Goal: Information Seeking & Learning: Compare options

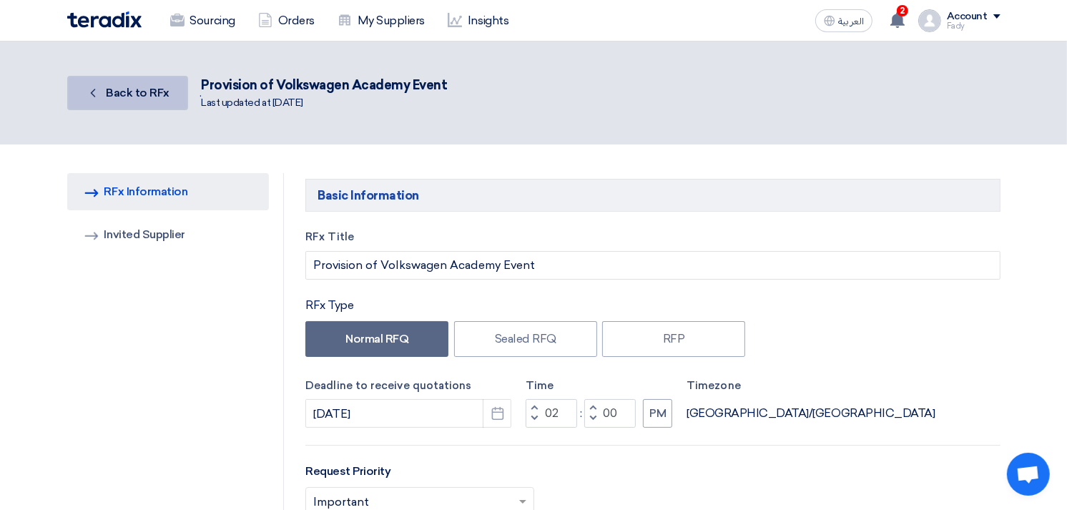
click at [139, 94] on span "Back to RFx" at bounding box center [138, 93] width 64 height 14
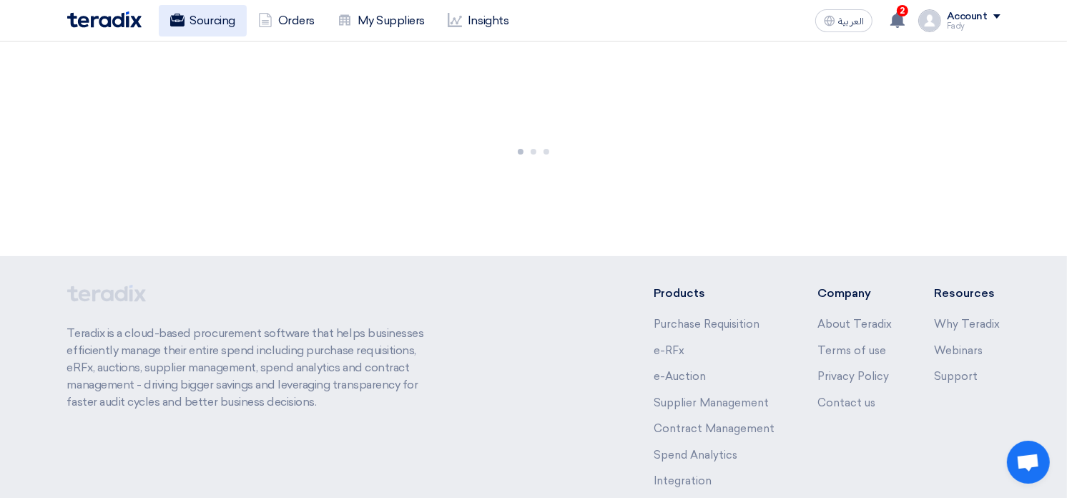
click at [217, 23] on link "Sourcing" at bounding box center [203, 20] width 88 height 31
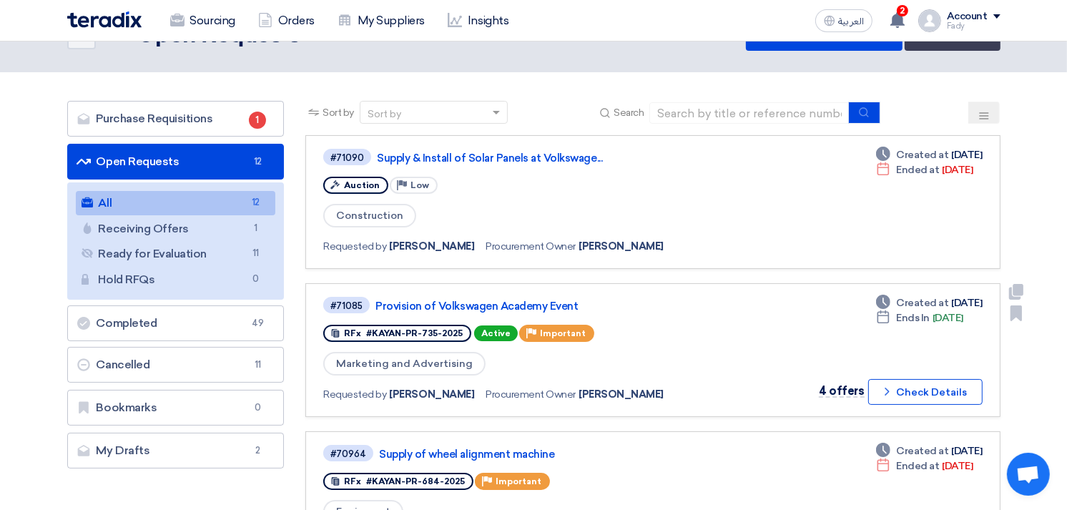
scroll to position [79, 0]
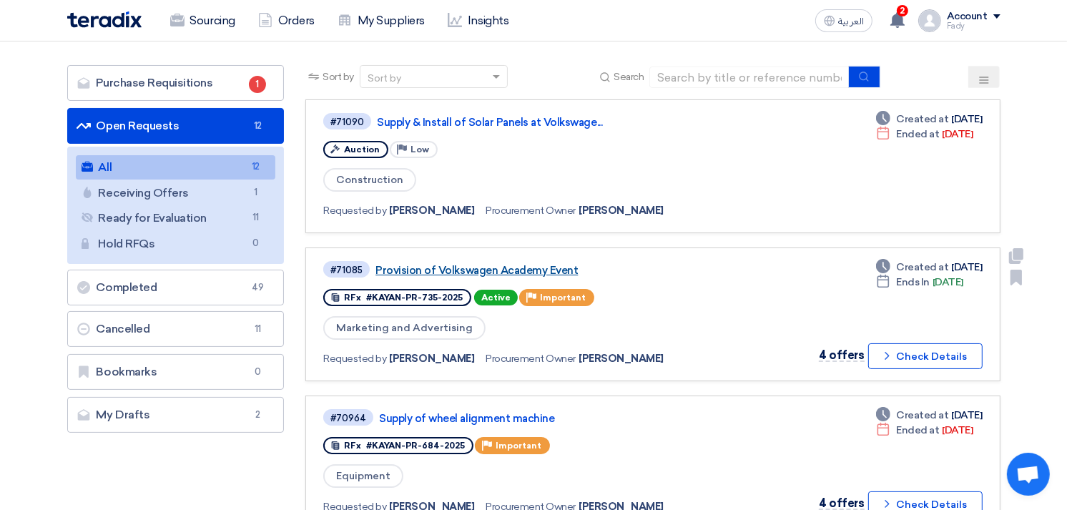
click at [529, 265] on link "Provision of Volkswagen Academy Event" at bounding box center [553, 270] width 357 height 13
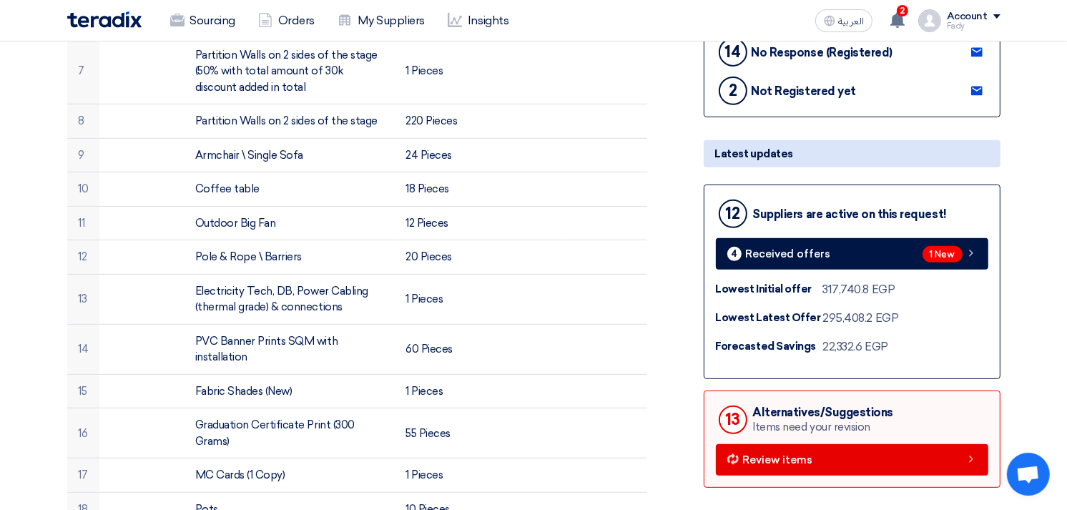
scroll to position [476, 0]
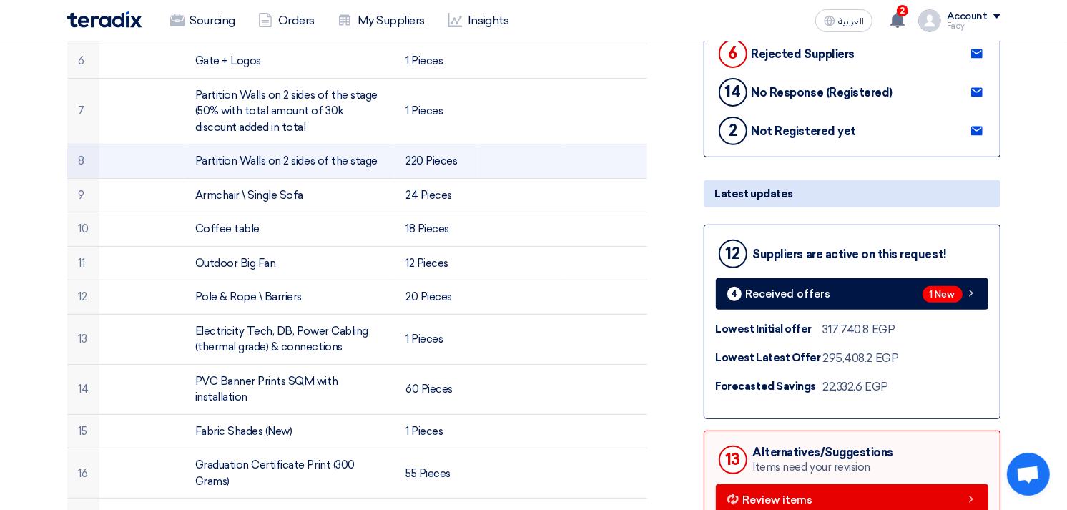
click at [237, 163] on td "Partition Walls on 2 sides of the stage" at bounding box center [289, 161] width 210 height 34
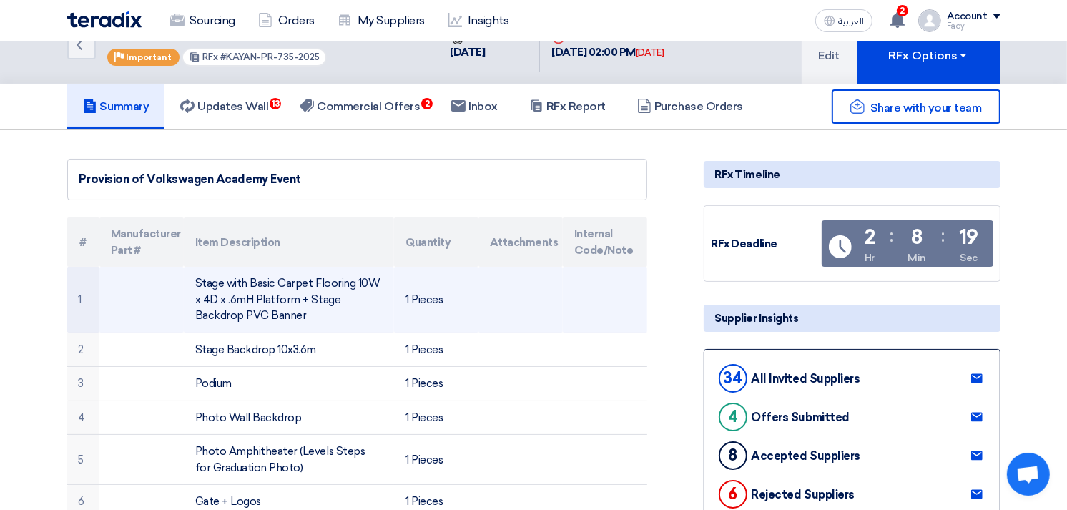
scroll to position [0, 0]
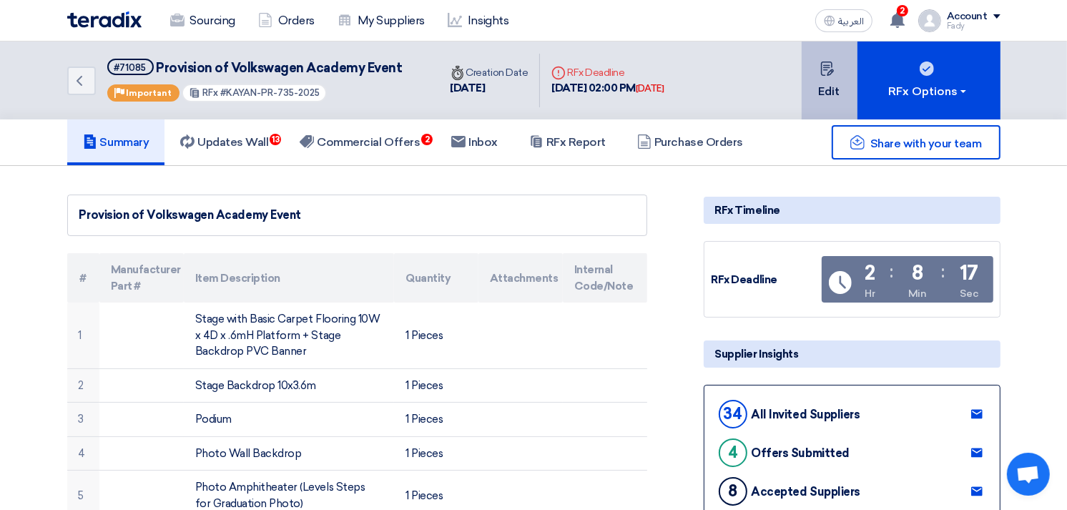
click at [826, 72] on icon at bounding box center [827, 68] width 14 height 14
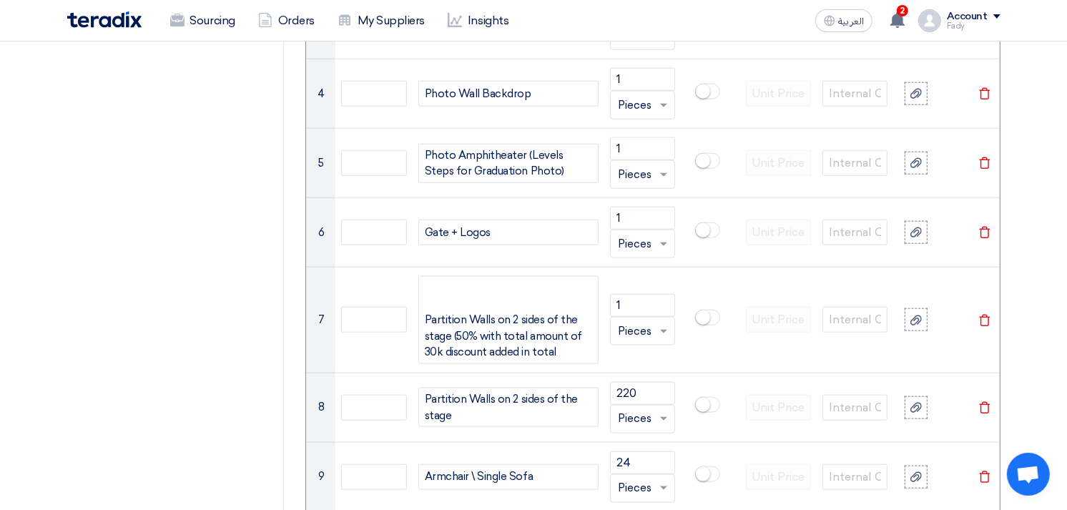
scroll to position [1371, 0]
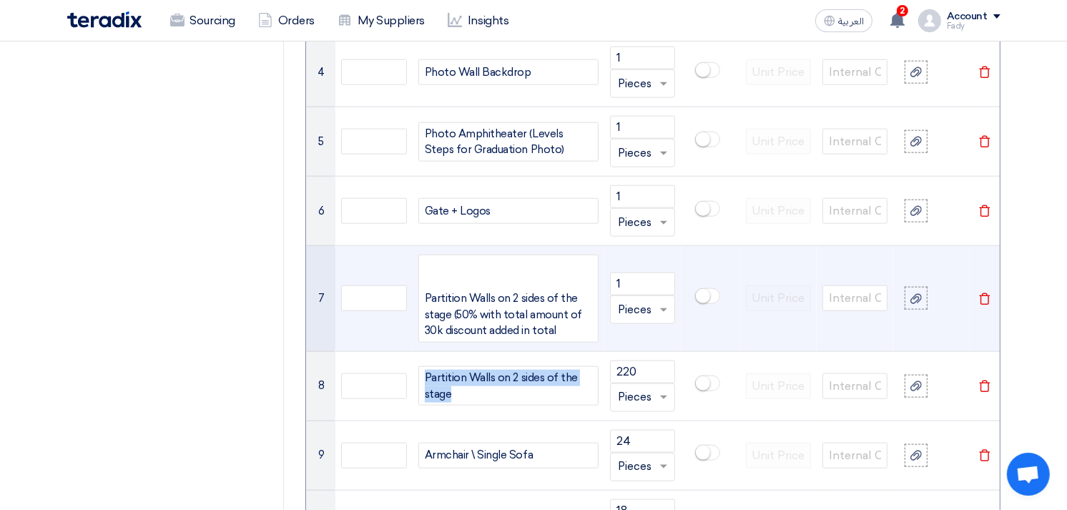
drag, startPoint x: 468, startPoint y: 393, endPoint x: 363, endPoint y: 340, distance: 117.0
paste div
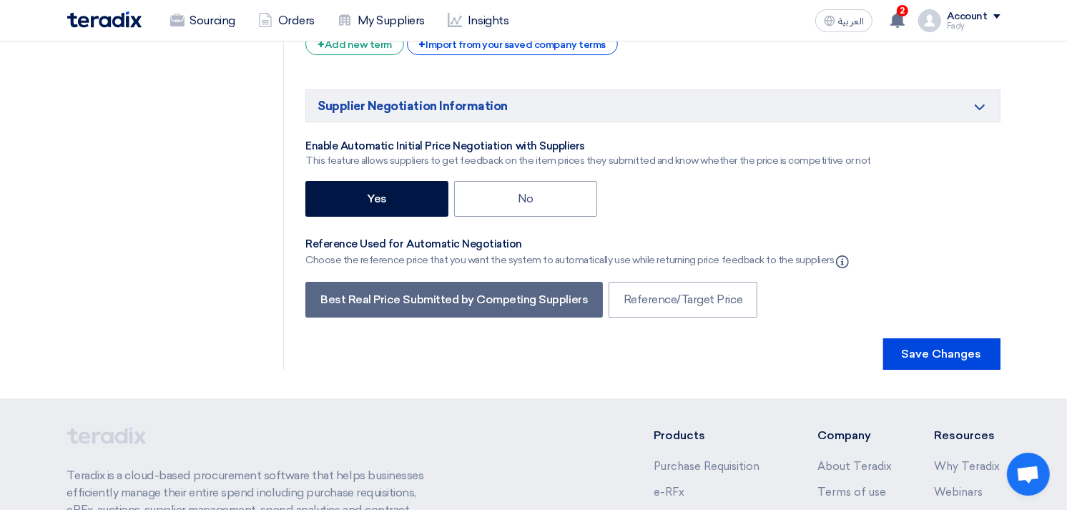
scroll to position [4543, 0]
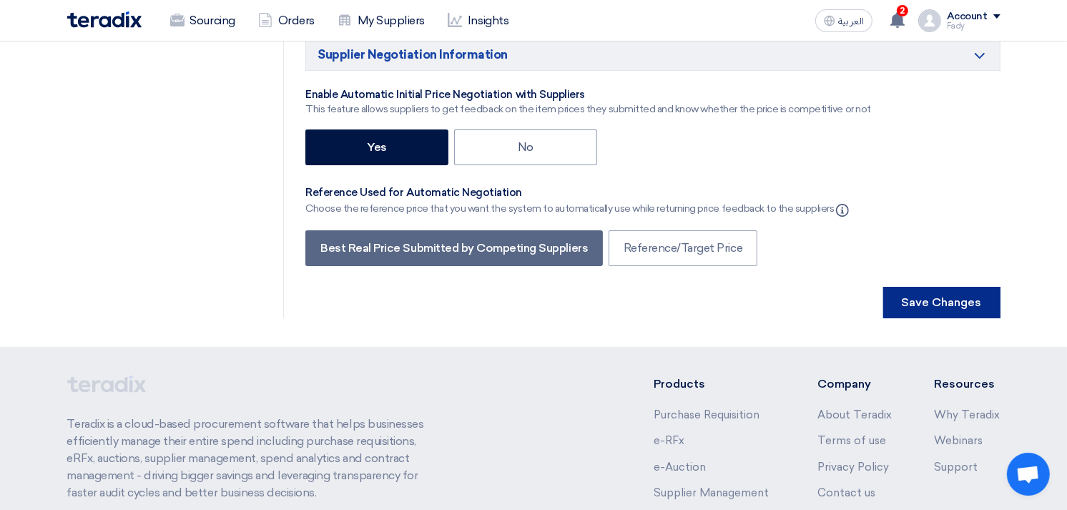
click at [969, 287] on button "Save Changes" at bounding box center [941, 302] width 117 height 31
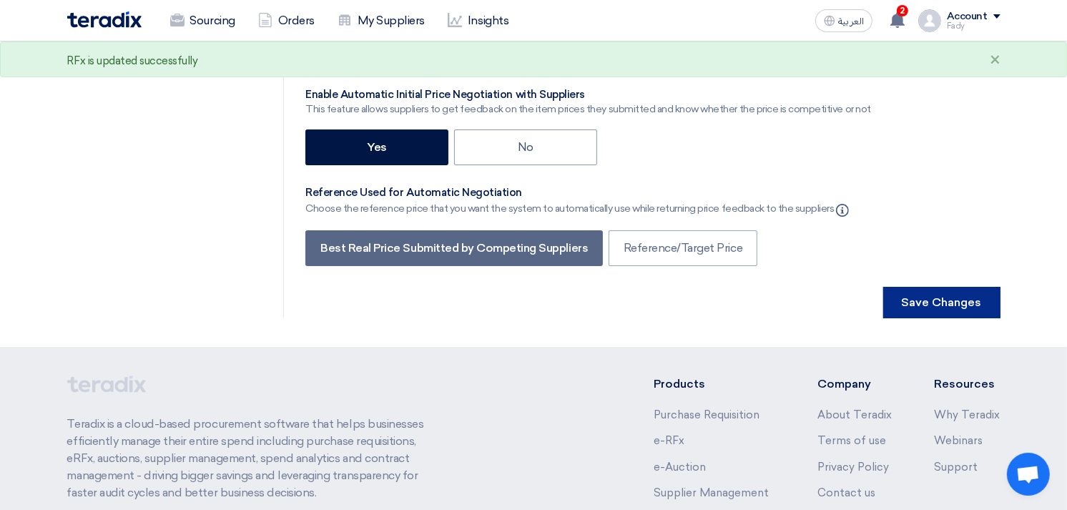
scroll to position [0, 0]
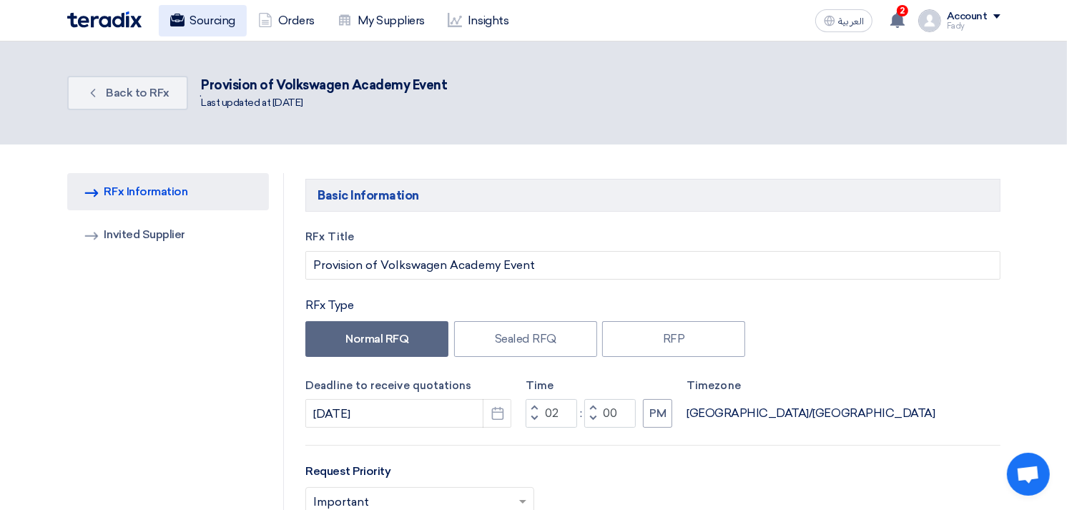
click at [218, 19] on link "Sourcing" at bounding box center [203, 20] width 88 height 31
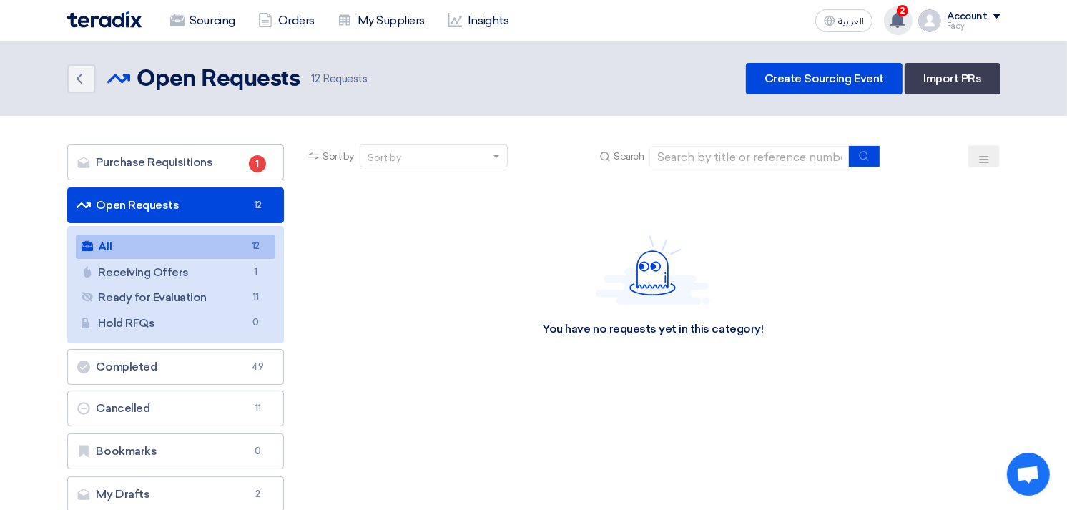
click at [894, 15] on icon at bounding box center [897, 20] width 16 height 16
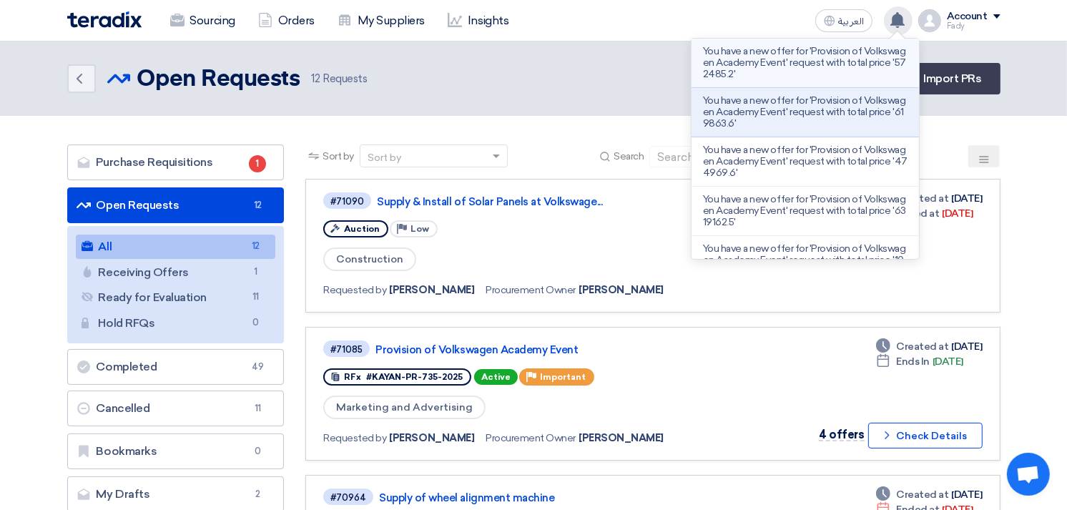
click at [852, 87] on li "You have a new offer for 'Provision of Volkswagen Academy Event' request with t…" at bounding box center [804, 63] width 227 height 49
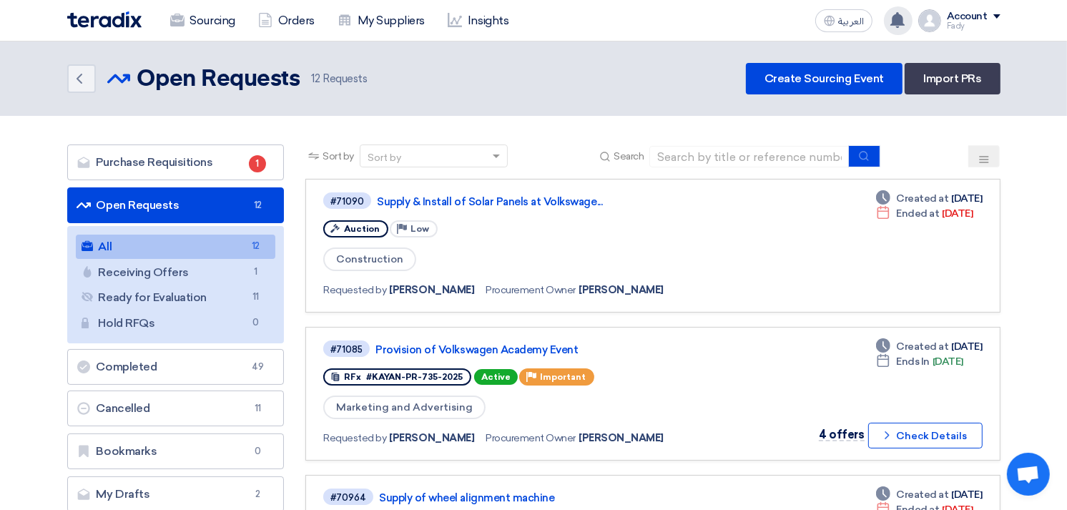
click at [899, 13] on use at bounding box center [897, 20] width 14 height 16
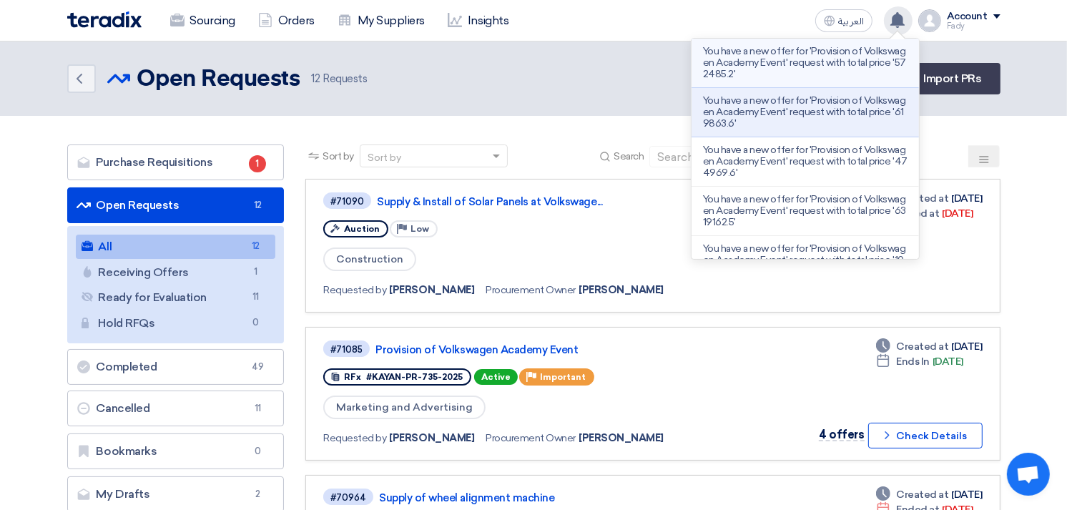
click at [827, 66] on p "You have a new offer for 'Provision of Volkswagen Academy Event' request with t…" at bounding box center [805, 63] width 204 height 34
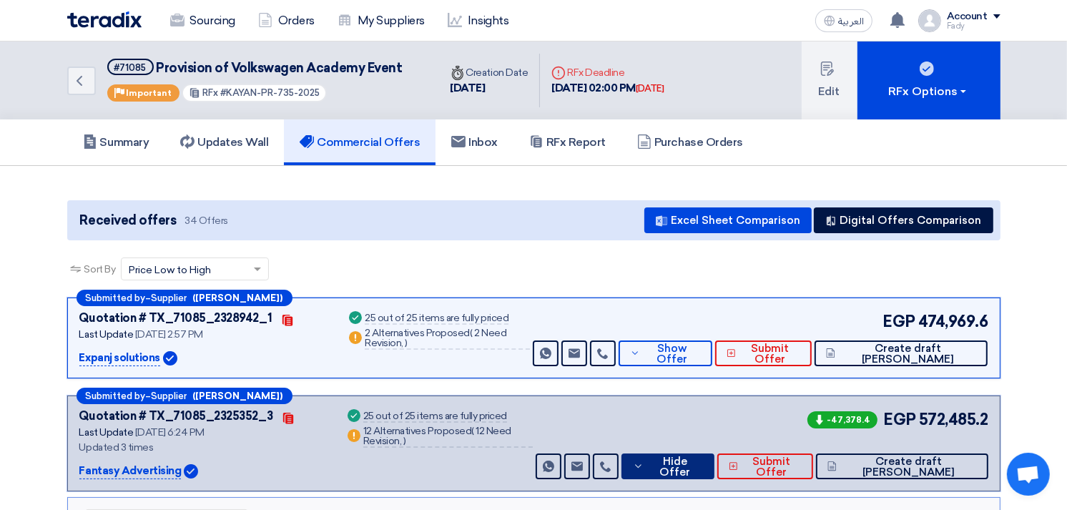
click at [703, 469] on span "Hide Offer" at bounding box center [675, 466] width 56 height 21
click at [703, 468] on span "Hide Offer" at bounding box center [675, 466] width 56 height 21
click at [703, 456] on span "Hide Offer" at bounding box center [675, 466] width 56 height 21
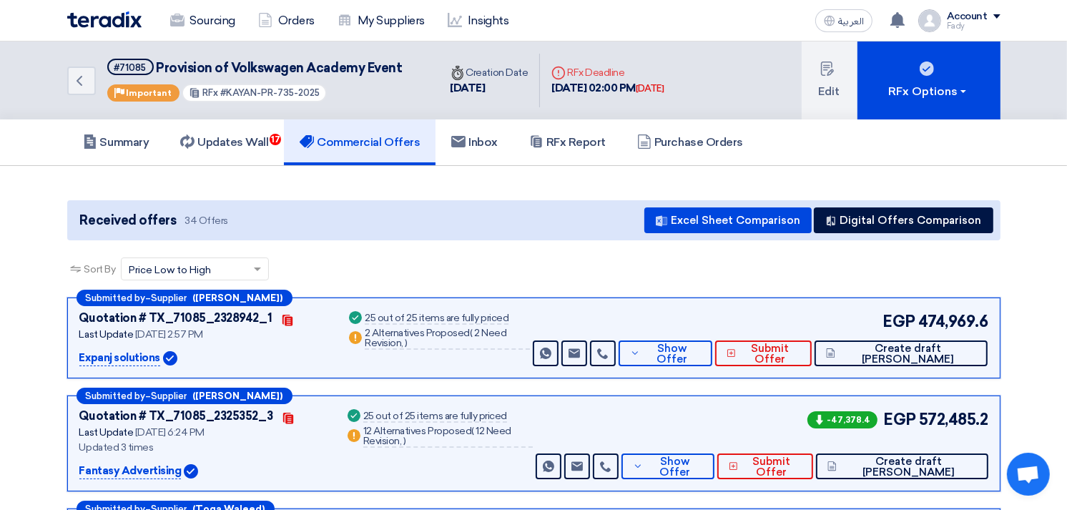
click at [390, 147] on h5 "Commercial Offers" at bounding box center [360, 142] width 120 height 14
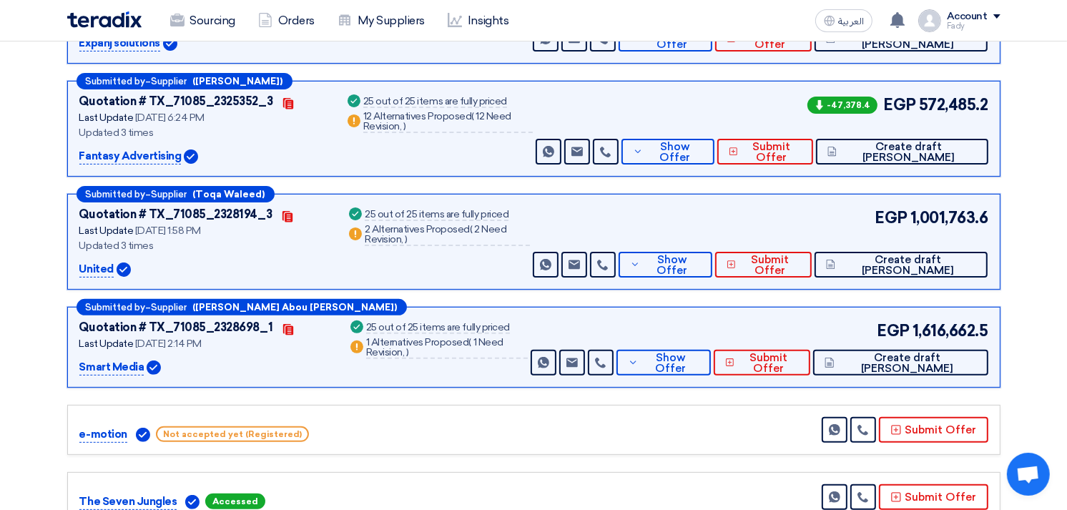
scroll to position [317, 0]
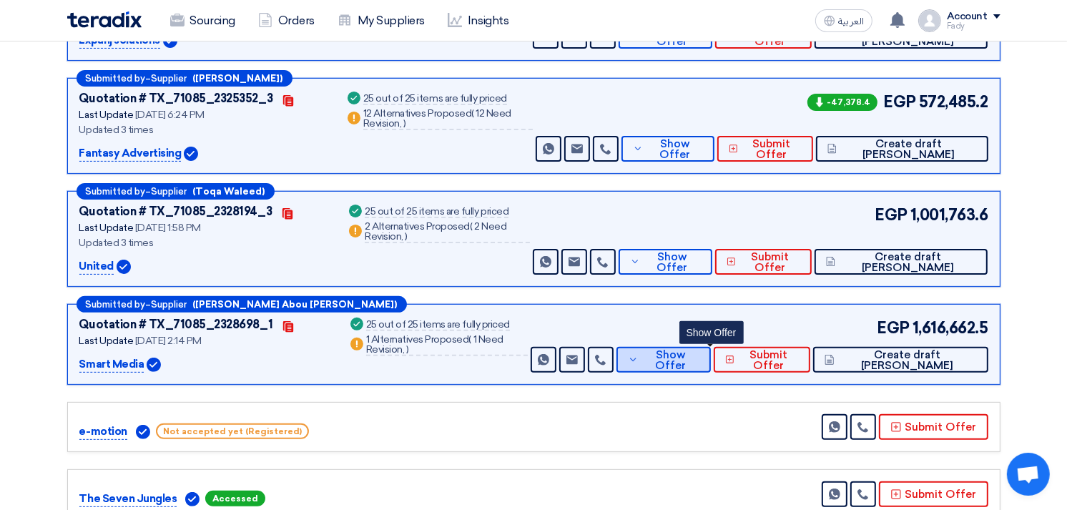
click at [699, 356] on span "Show Offer" at bounding box center [670, 360] width 57 height 21
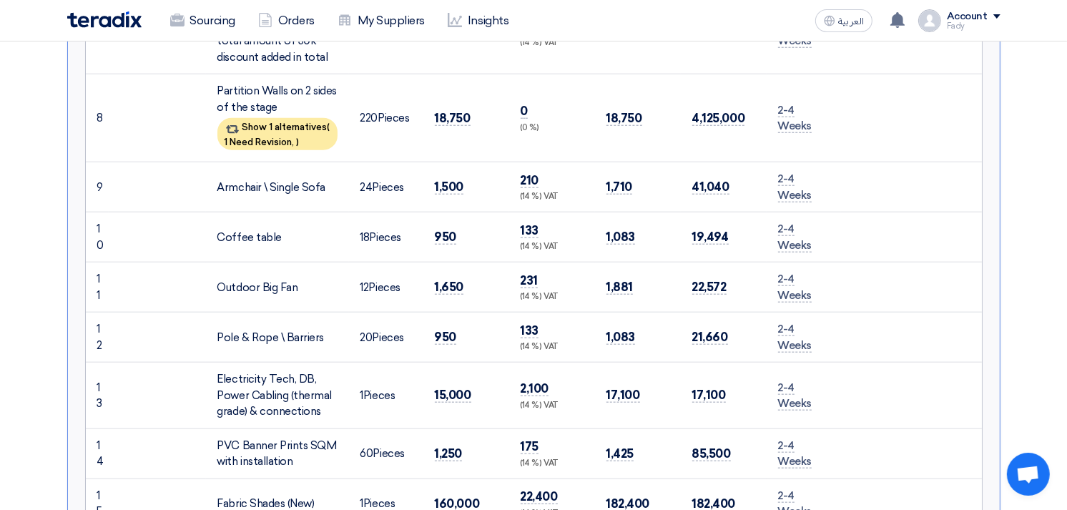
scroll to position [1270, 0]
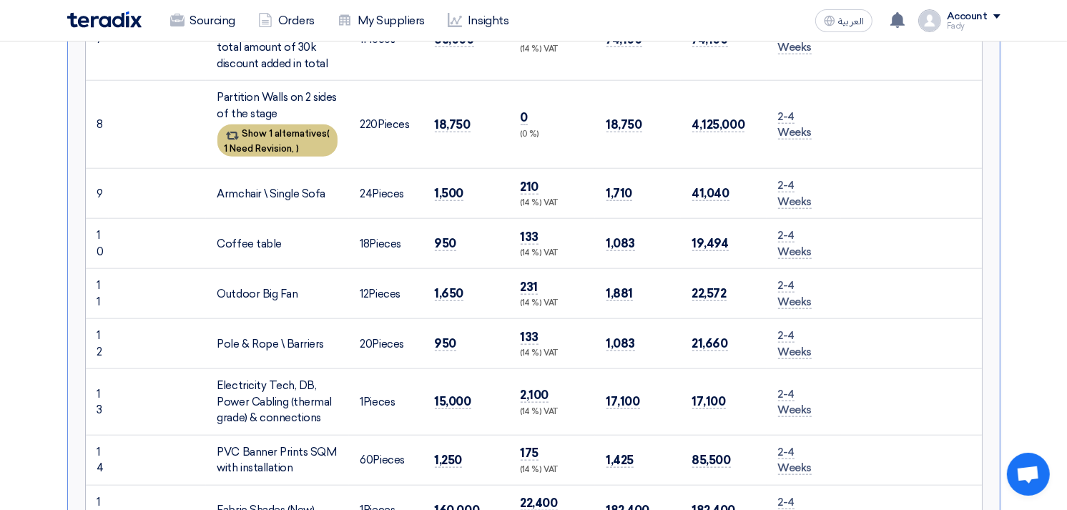
click at [282, 143] on span "1 Need Revision," at bounding box center [259, 148] width 70 height 11
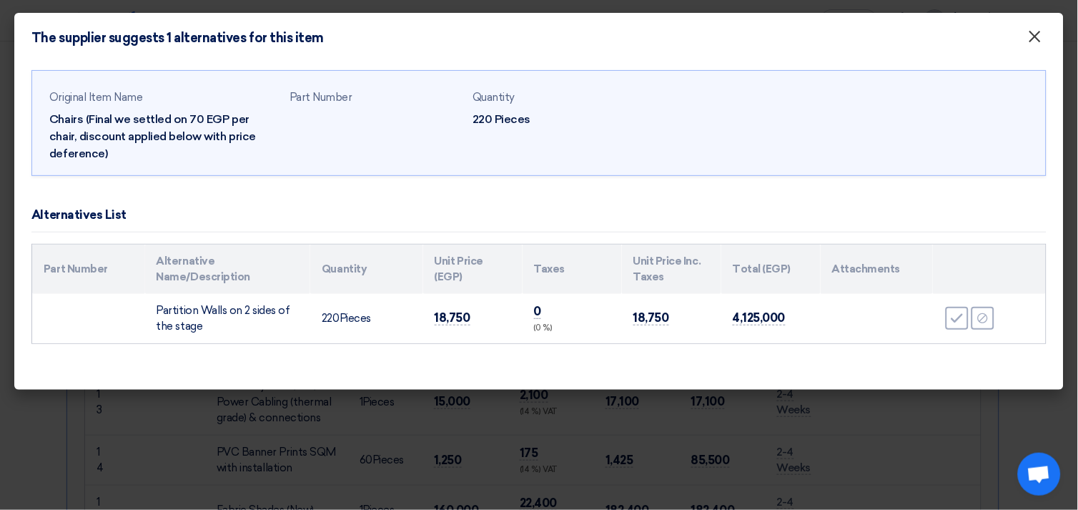
click at [1037, 36] on span "×" at bounding box center [1035, 40] width 14 height 29
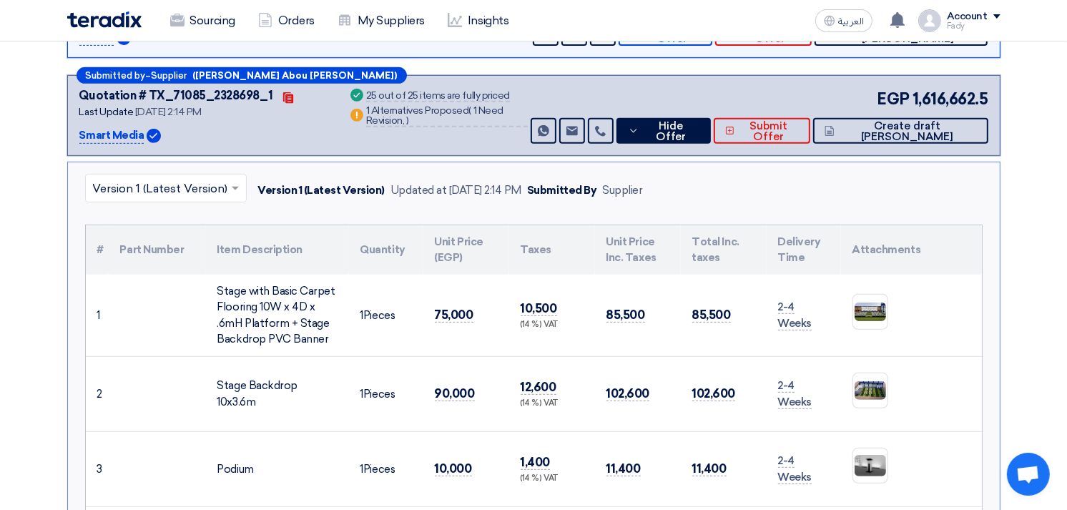
scroll to position [476, 0]
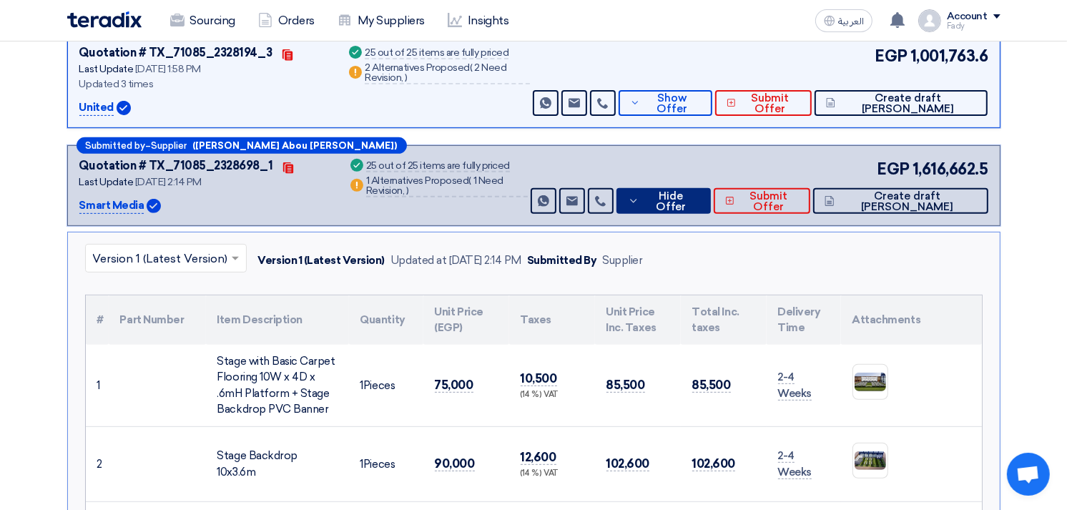
click at [711, 205] on button "Hide Offer" at bounding box center [663, 201] width 94 height 26
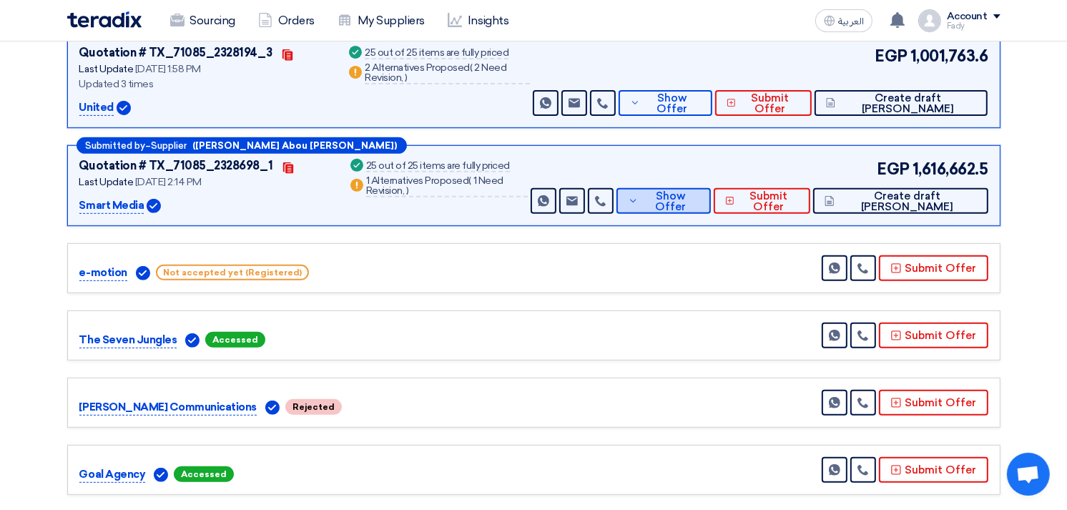
click at [698, 195] on span "Show Offer" at bounding box center [670, 201] width 57 height 21
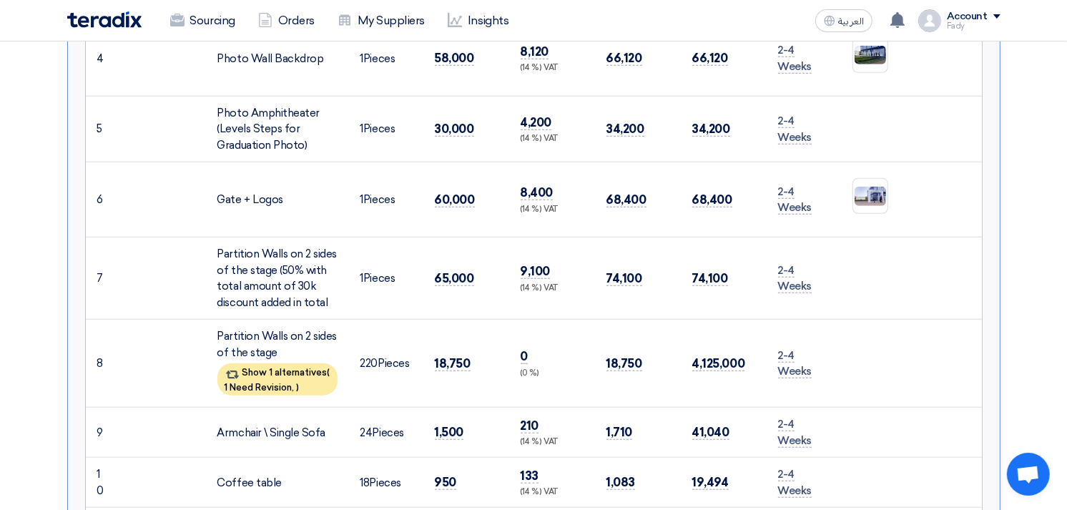
scroll to position [1032, 0]
click at [713, 361] on span "4,125,000" at bounding box center [718, 362] width 53 height 15
drag, startPoint x: 755, startPoint y: 423, endPoint x: 814, endPoint y: 317, distance: 121.0
click at [788, 387] on td "2-4 Weeks" at bounding box center [803, 363] width 74 height 88
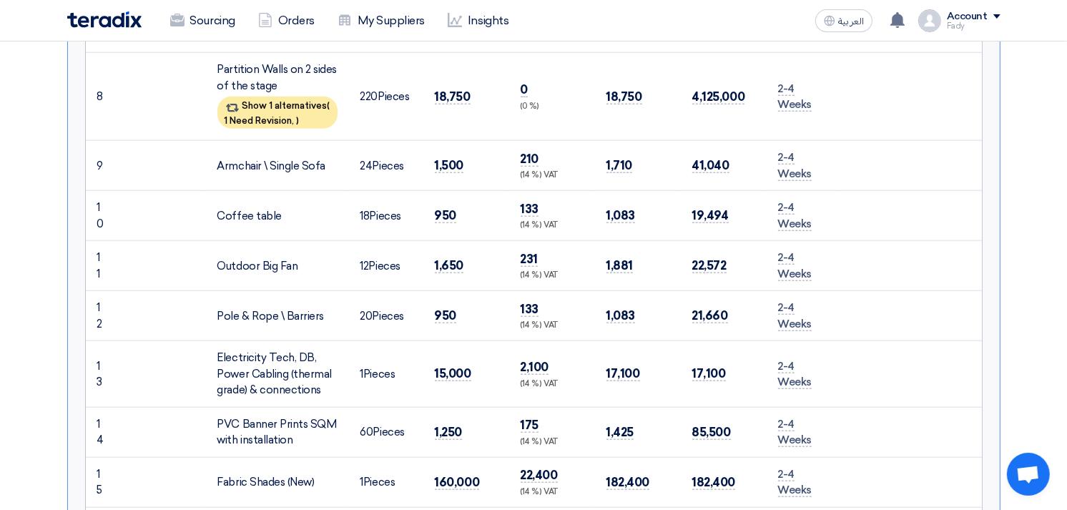
scroll to position [1270, 0]
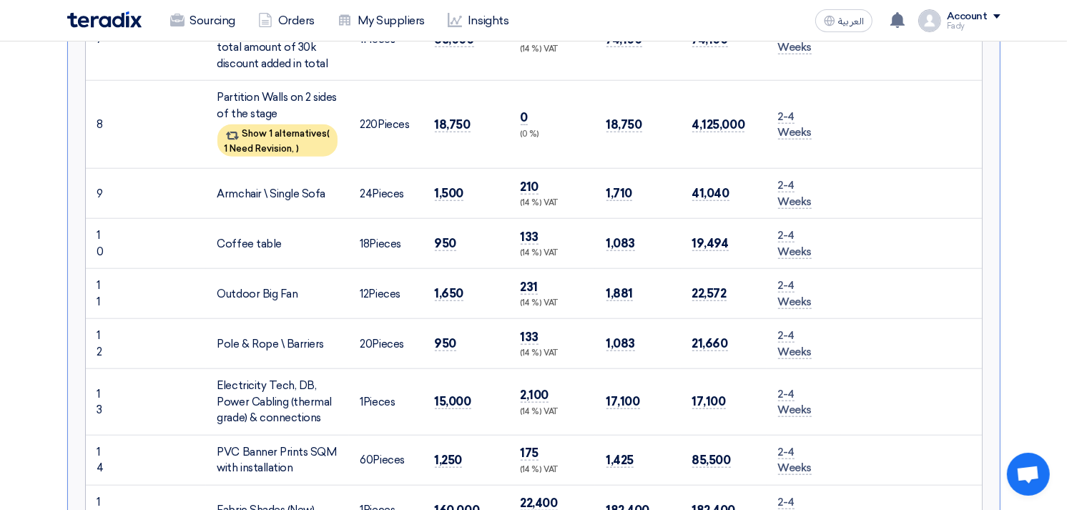
drag, startPoint x: 713, startPoint y: 122, endPoint x: 765, endPoint y: 130, distance: 52.8
click at [713, 122] on span "4,125,000" at bounding box center [718, 124] width 53 height 15
click at [715, 122] on span "4,125,000" at bounding box center [718, 124] width 53 height 15
drag, startPoint x: 765, startPoint y: 130, endPoint x: 666, endPoint y: 139, distance: 99.0
click at [670, 142] on td "18,750" at bounding box center [638, 125] width 86 height 88
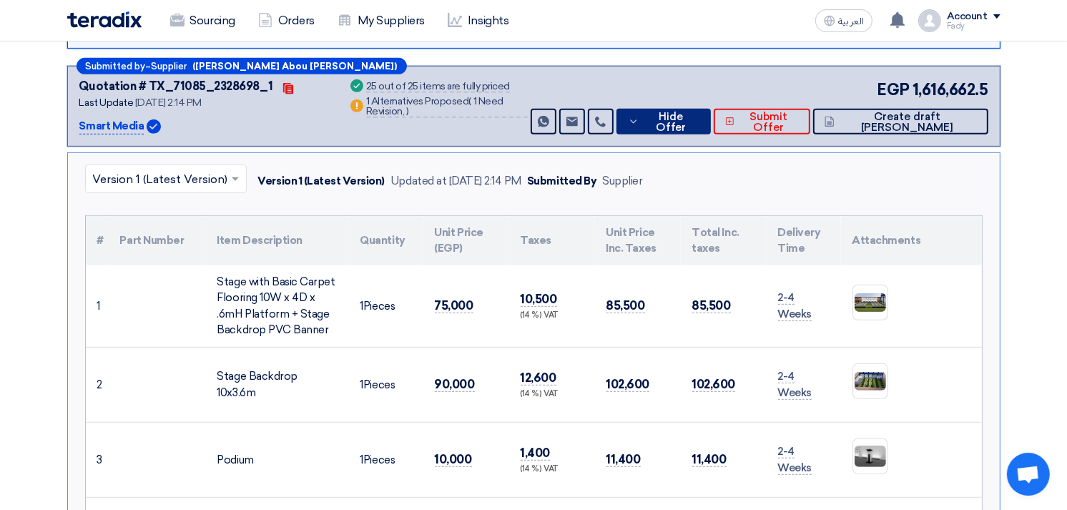
scroll to position [476, 0]
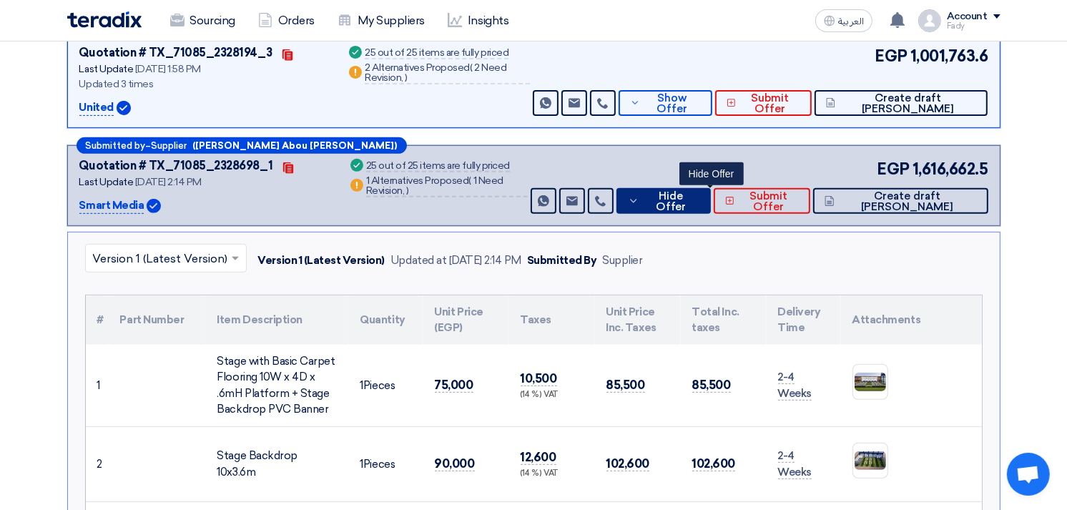
click at [711, 207] on button "Hide Offer" at bounding box center [663, 201] width 94 height 26
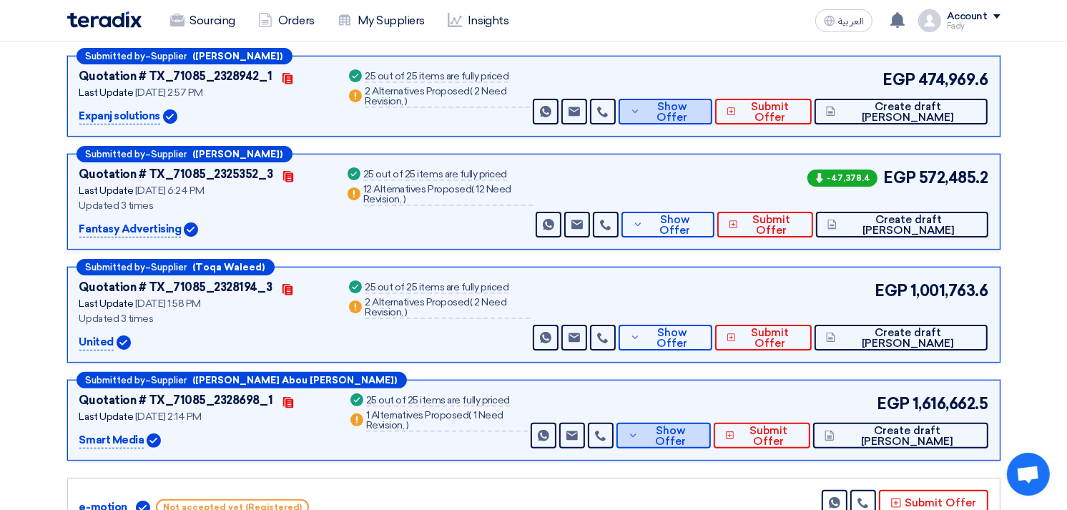
scroll to position [238, 0]
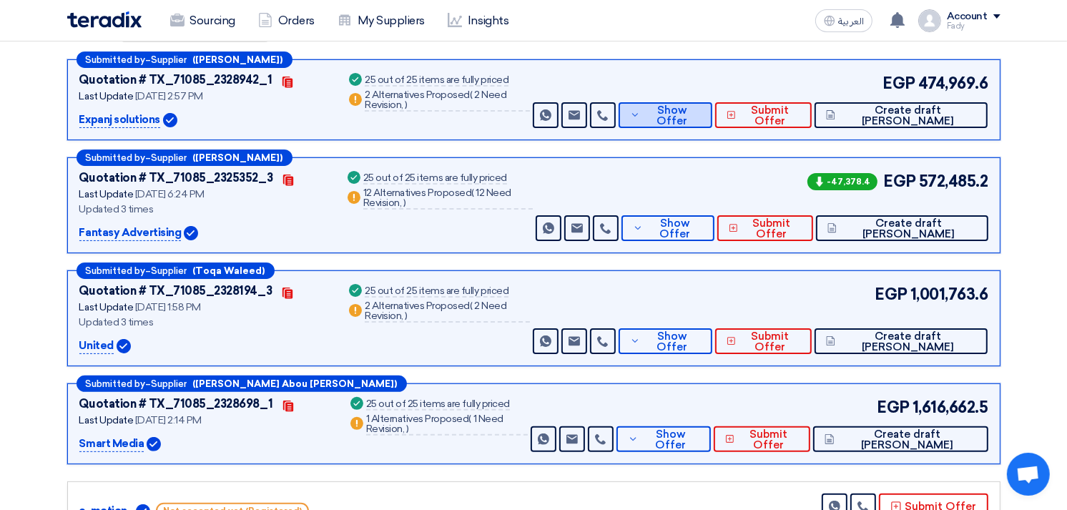
click at [696, 108] on span "Show Offer" at bounding box center [671, 115] width 56 height 21
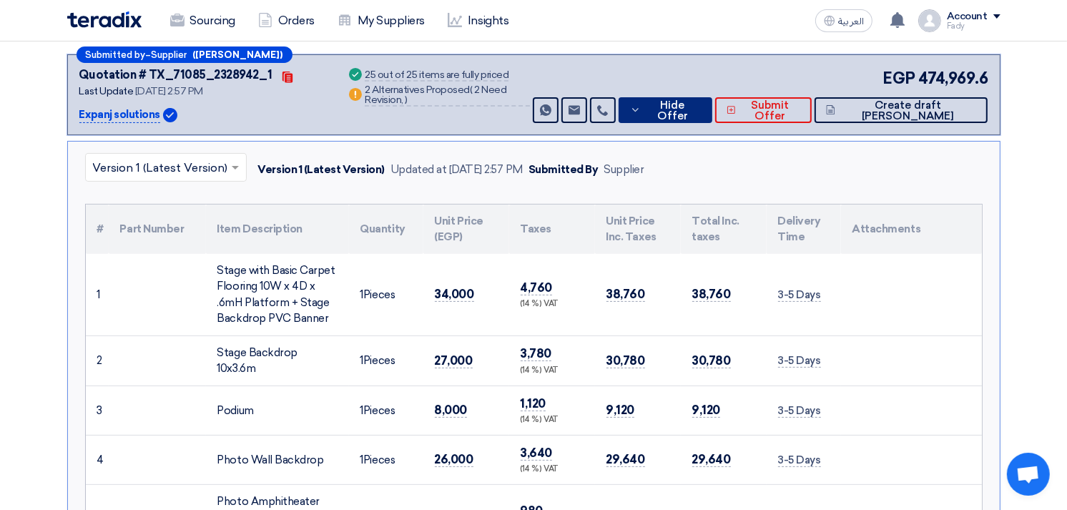
scroll to position [715, 0]
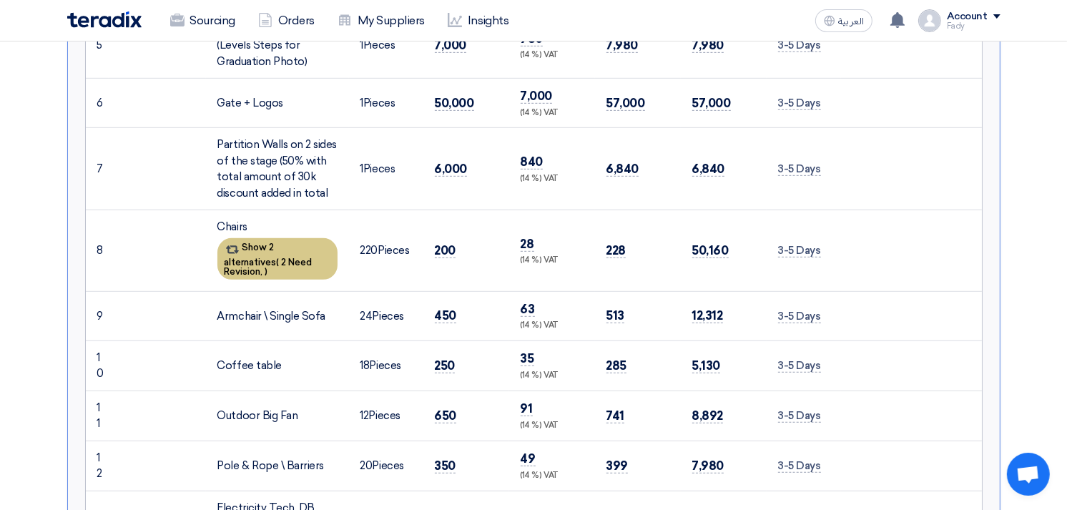
click at [276, 244] on div "Show 2 alternatives ( 2 Need Revision, )" at bounding box center [277, 258] width 120 height 41
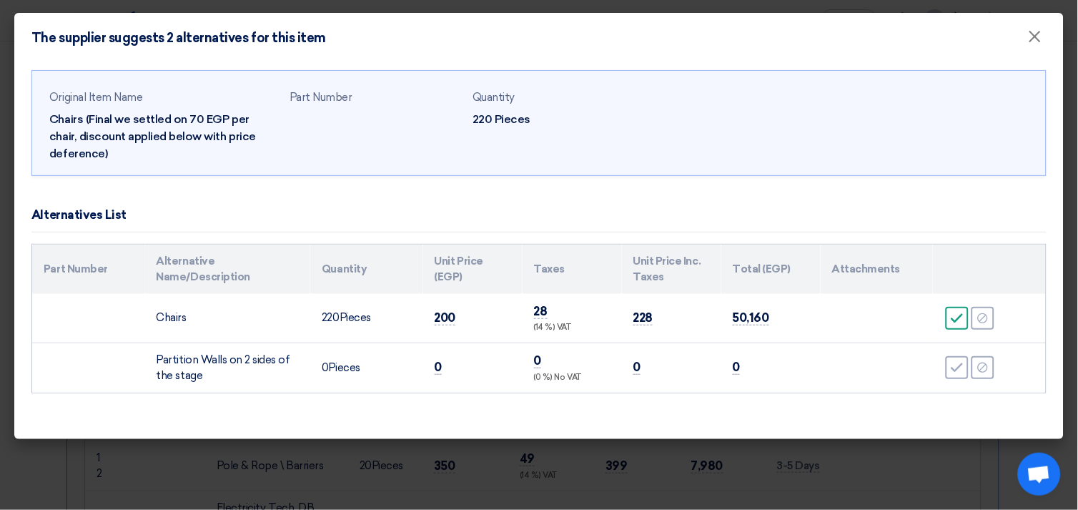
click at [959, 316] on icon "Accept" at bounding box center [957, 318] width 13 height 13
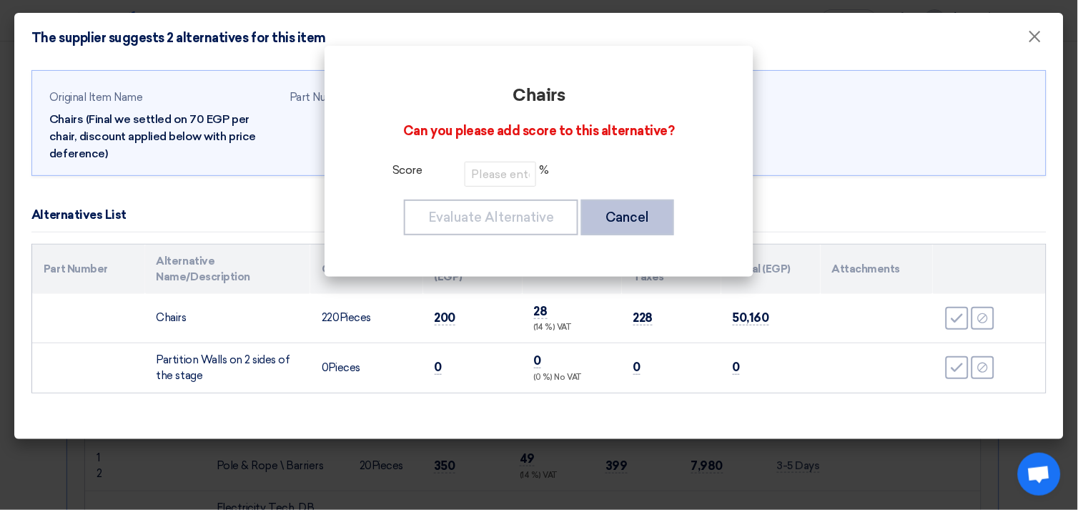
click at [653, 219] on button "Cancel" at bounding box center [627, 217] width 93 height 36
click at [1039, 39] on modal-container "Chairs Can you please add score to this alternative? Score % Evaluate Alternati…" at bounding box center [539, 255] width 1078 height 510
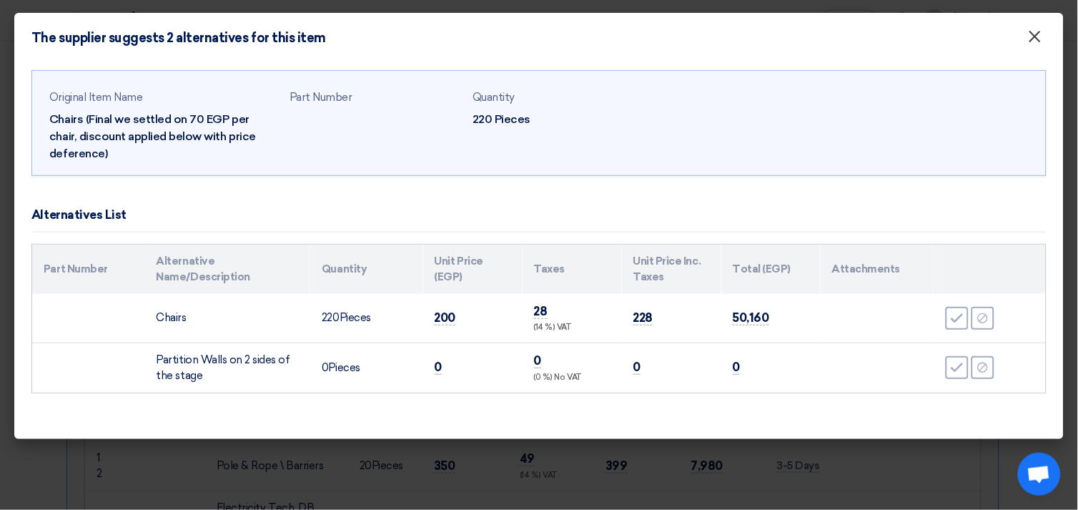
click at [1032, 38] on span "×" at bounding box center [1035, 40] width 14 height 29
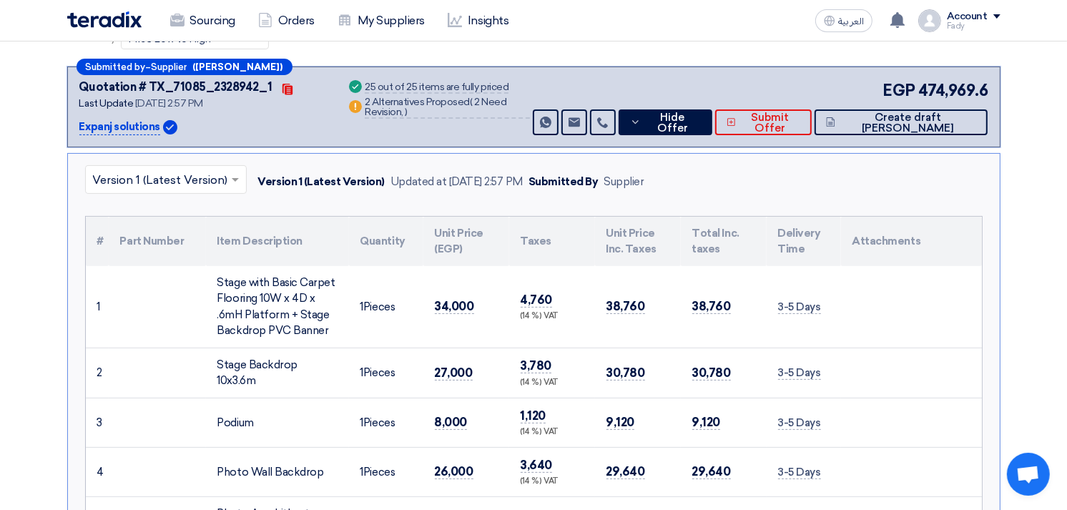
scroll to position [159, 0]
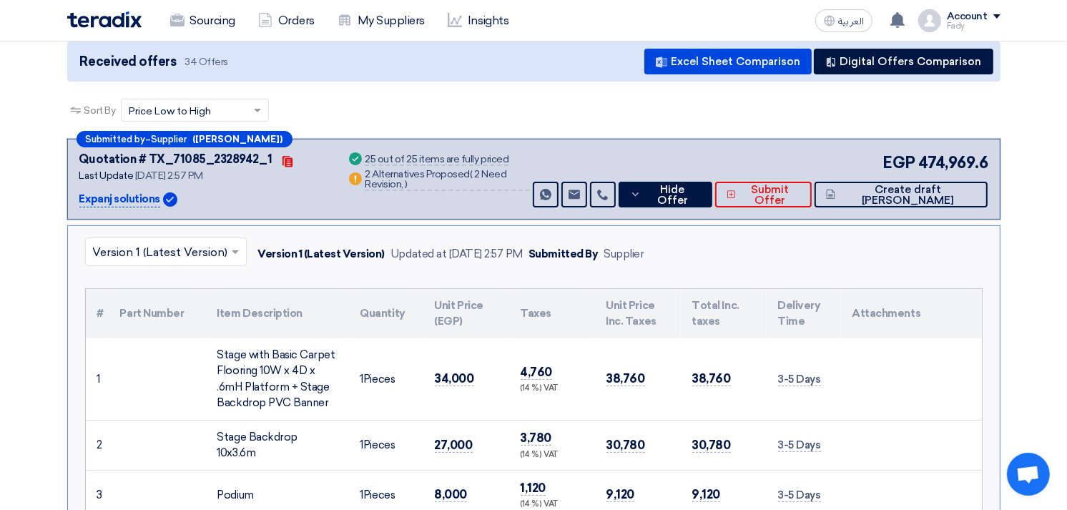
click at [934, 162] on span "474,969.6" at bounding box center [953, 163] width 70 height 24
click at [934, 163] on span "474,969.6" at bounding box center [953, 163] width 70 height 24
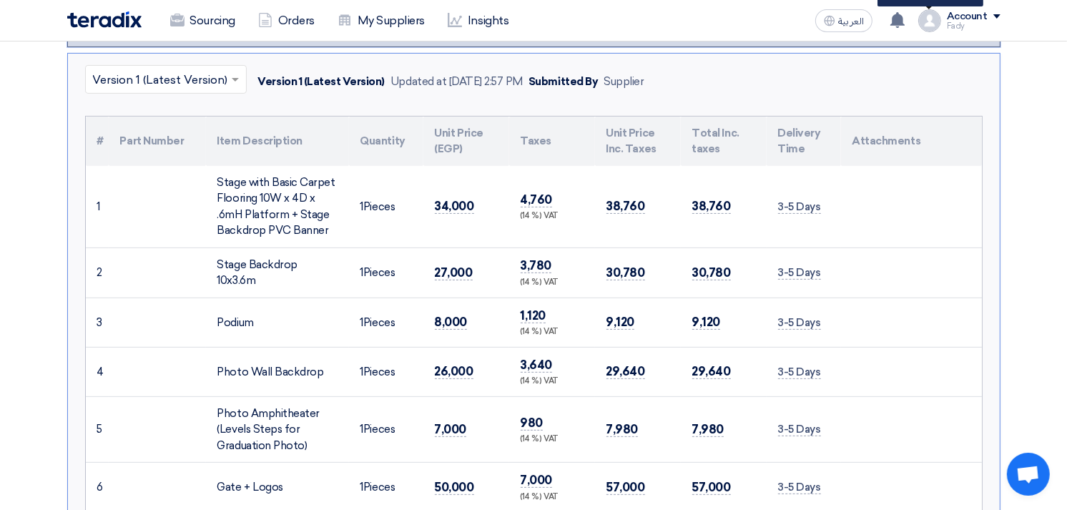
scroll to position [238, 0]
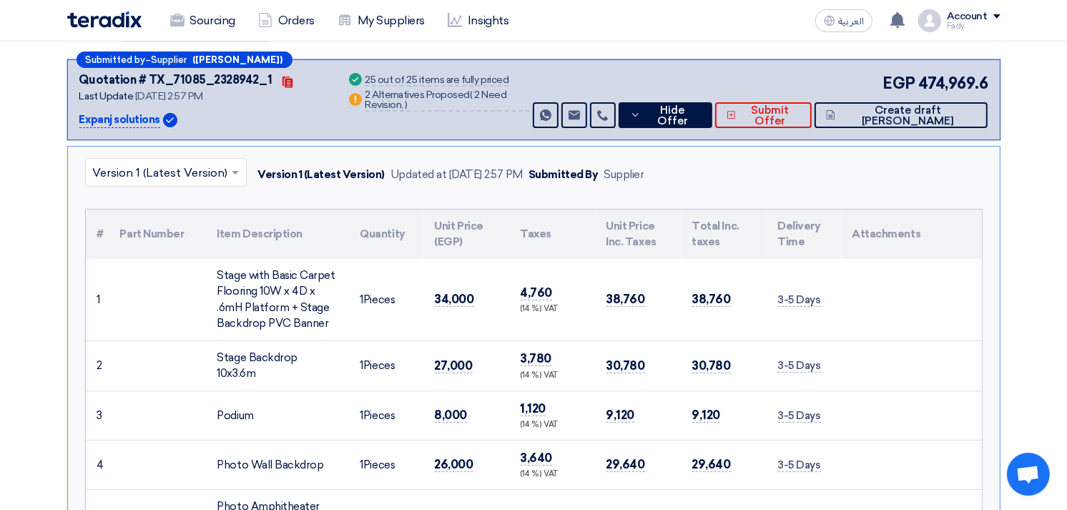
click at [951, 82] on span "474,969.6" at bounding box center [953, 83] width 70 height 24
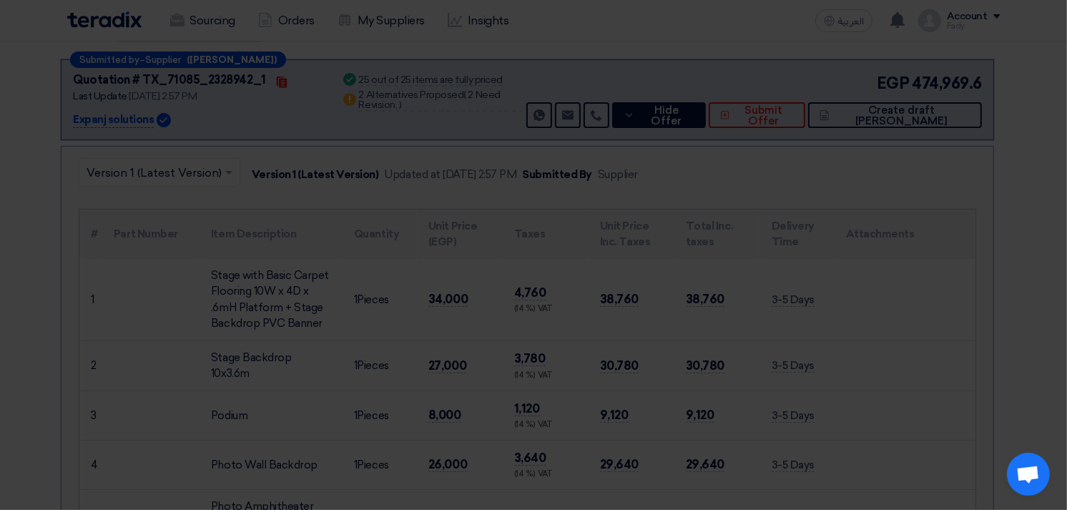
click at [280, 307] on td "Chairs" at bounding box center [226, 282] width 164 height 49
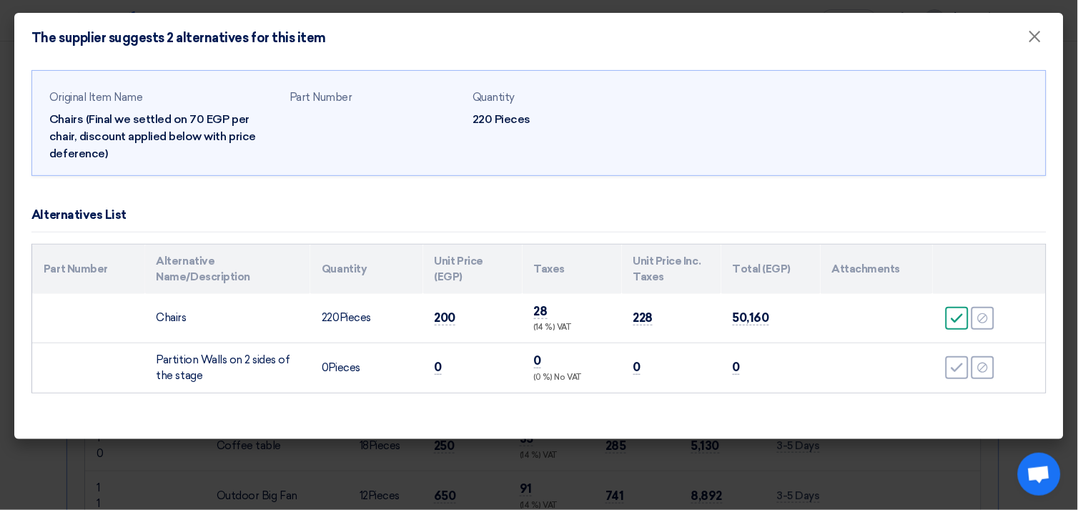
click at [957, 319] on use at bounding box center [958, 317] width 12 height 9
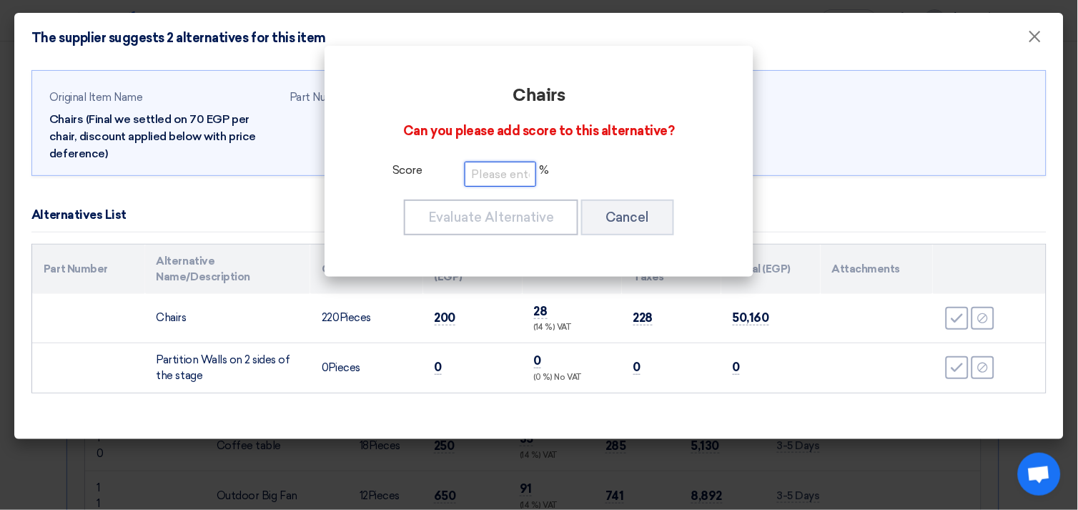
click at [488, 174] on input "number" at bounding box center [500, 174] width 71 height 25
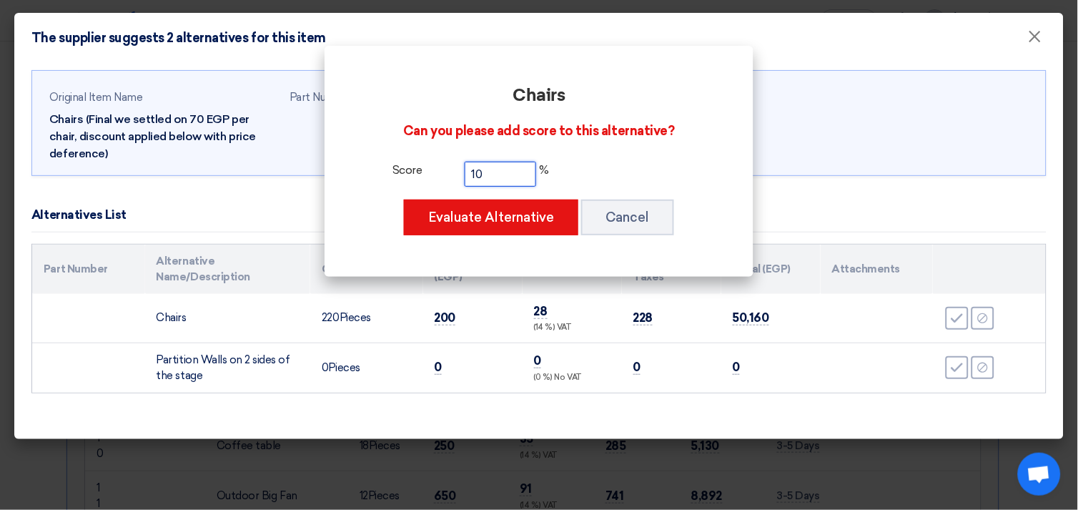
type input "1"
type input "90"
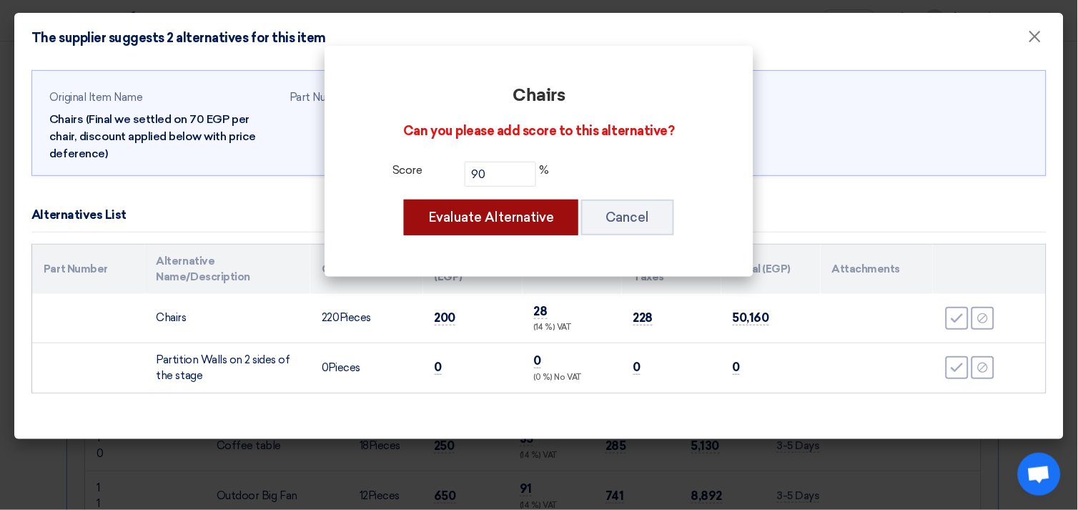
click at [539, 202] on button "Evaluate Alternative" at bounding box center [491, 217] width 174 height 36
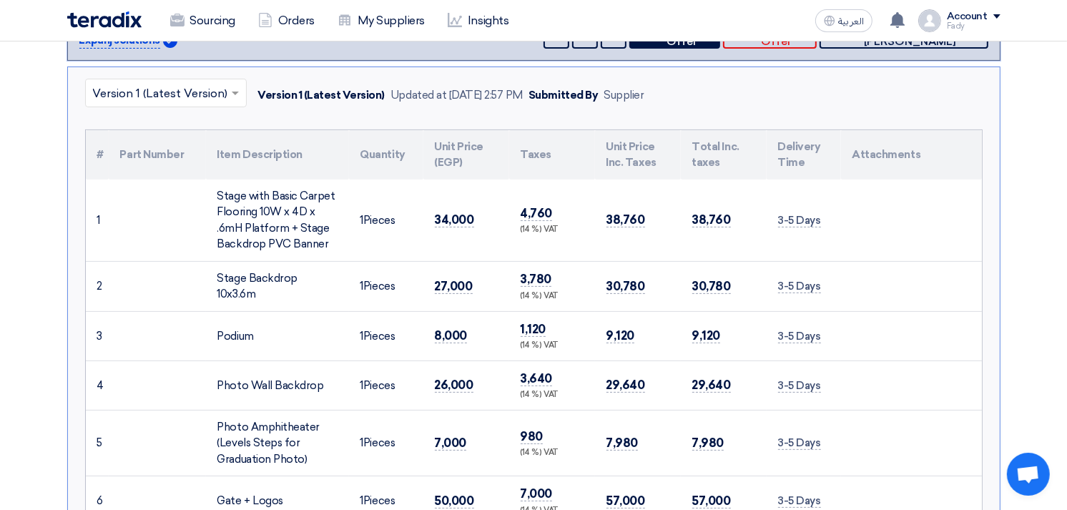
scroll to position [0, 0]
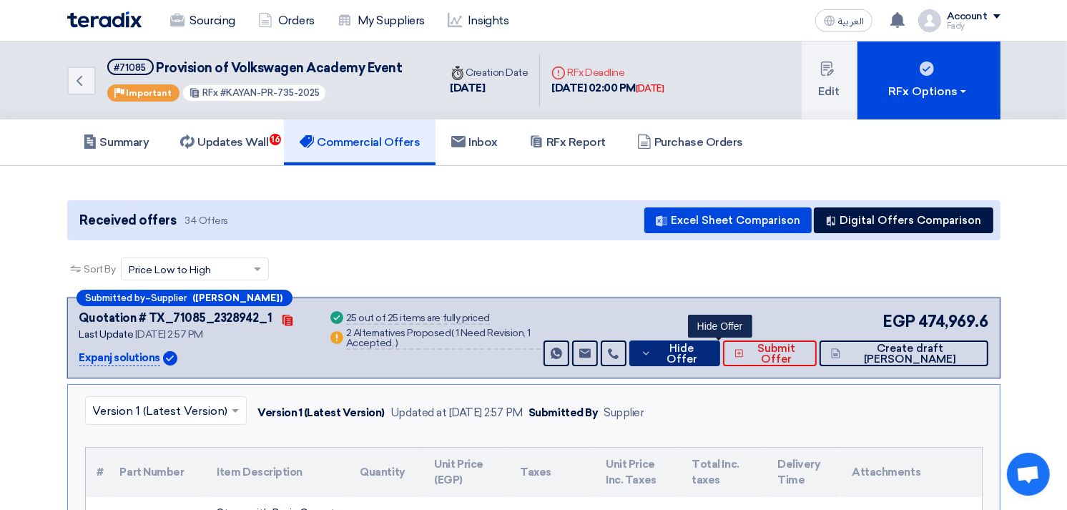
click at [708, 346] on span "Hide Offer" at bounding box center [682, 353] width 54 height 21
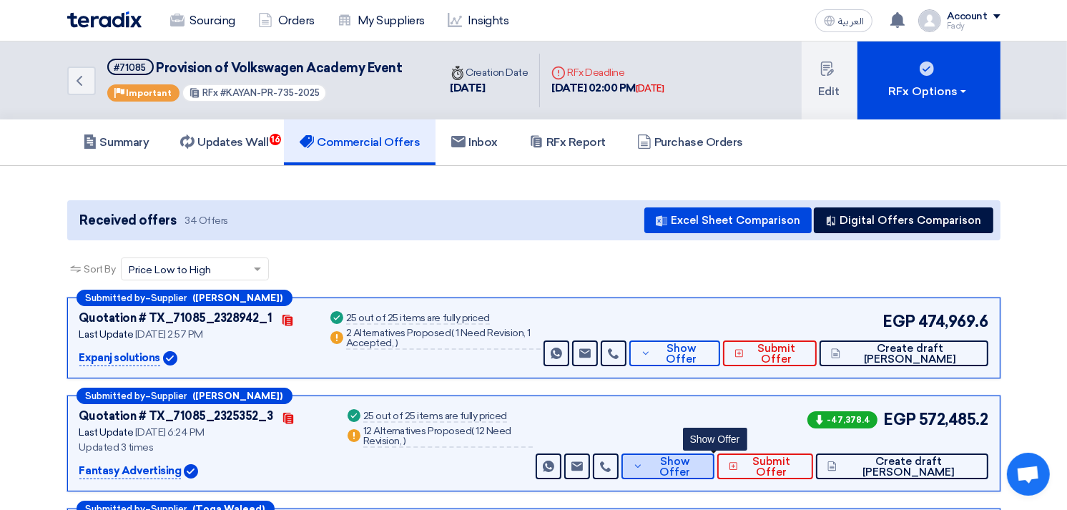
click at [703, 468] on span "Show Offer" at bounding box center [674, 466] width 56 height 21
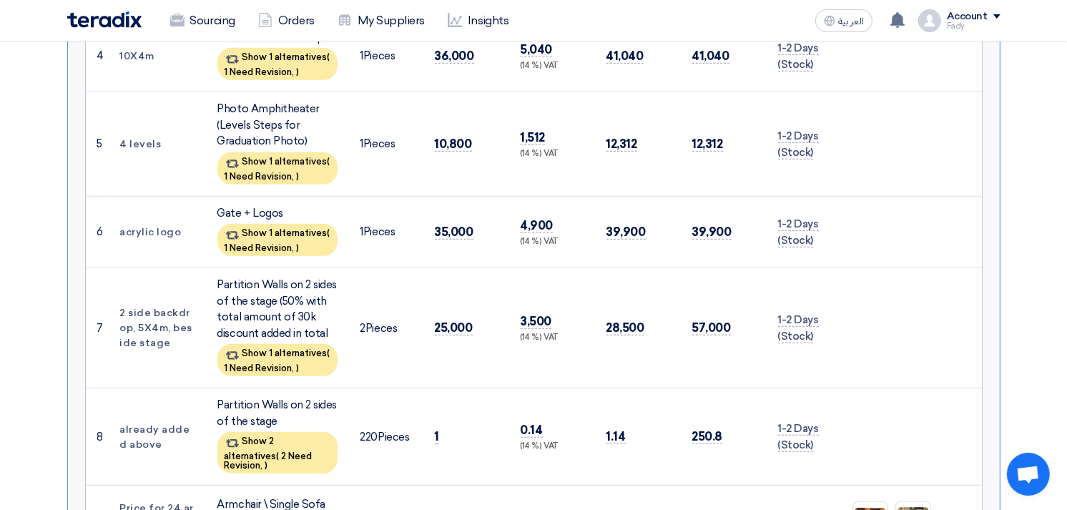
scroll to position [715, 0]
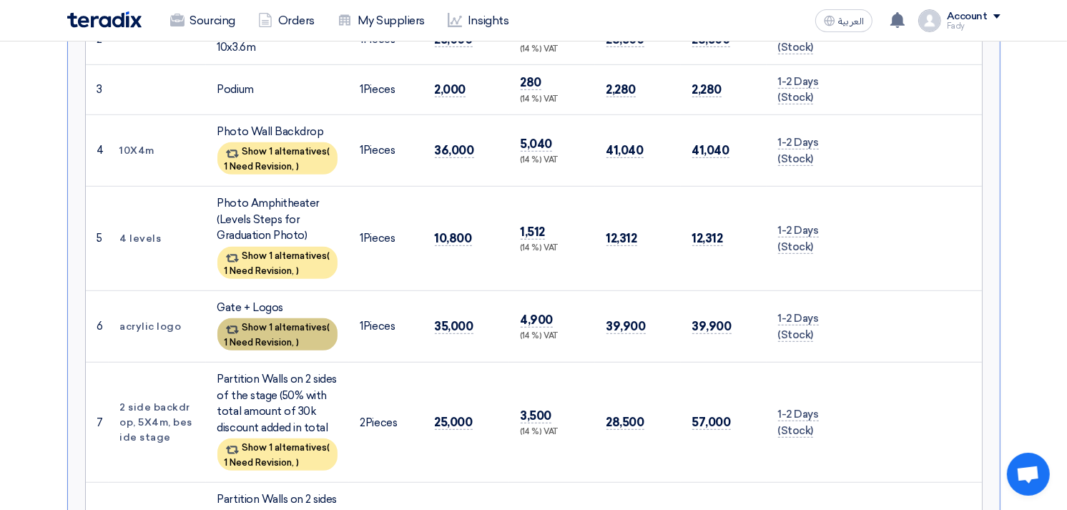
click at [284, 322] on div "Show 1 alternatives ( 1 Need Revision, )" at bounding box center [277, 334] width 120 height 32
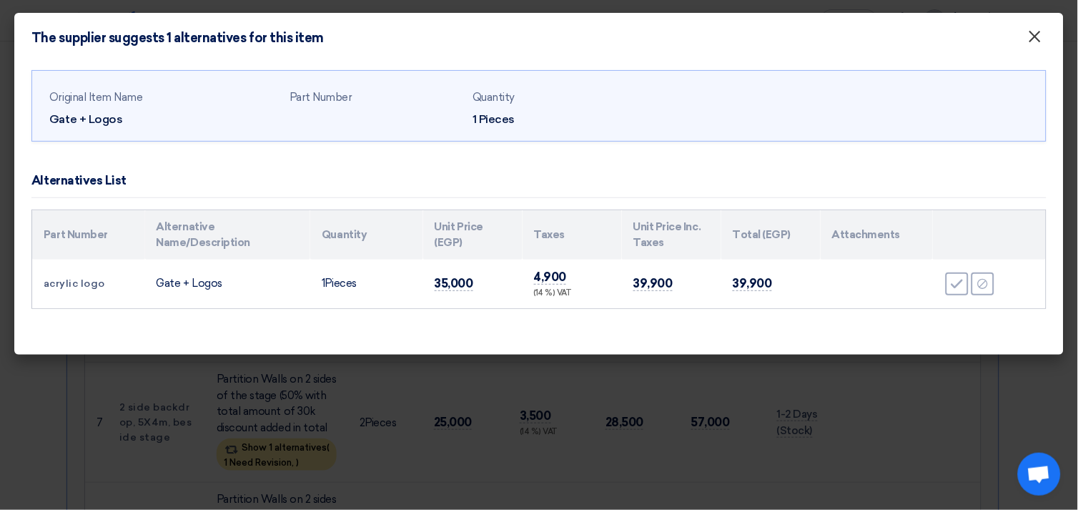
click at [1029, 33] on span "×" at bounding box center [1035, 40] width 14 height 29
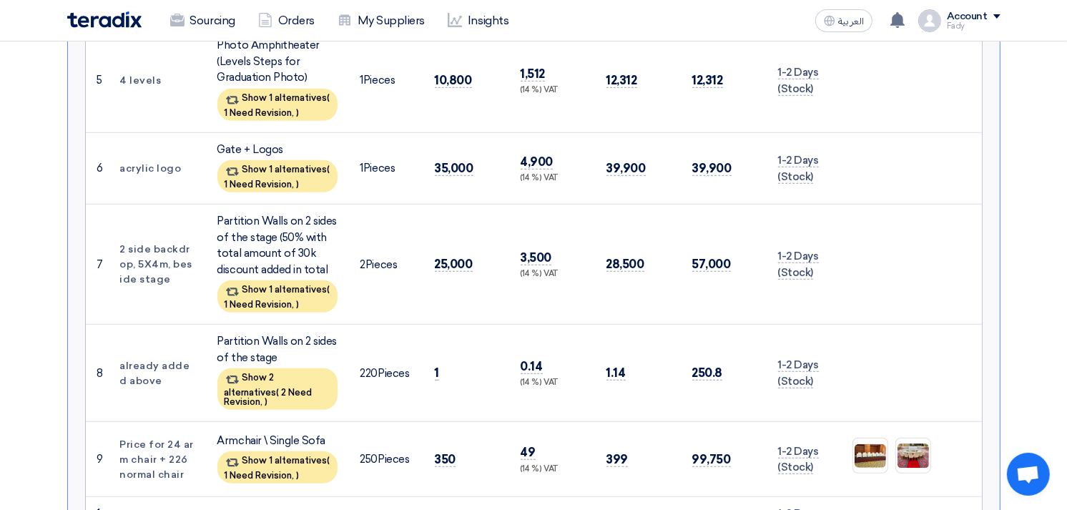
scroll to position [874, 0]
click at [279, 375] on div "Show 2 alternatives ( 2 Need Revision, )" at bounding box center [277, 387] width 120 height 41
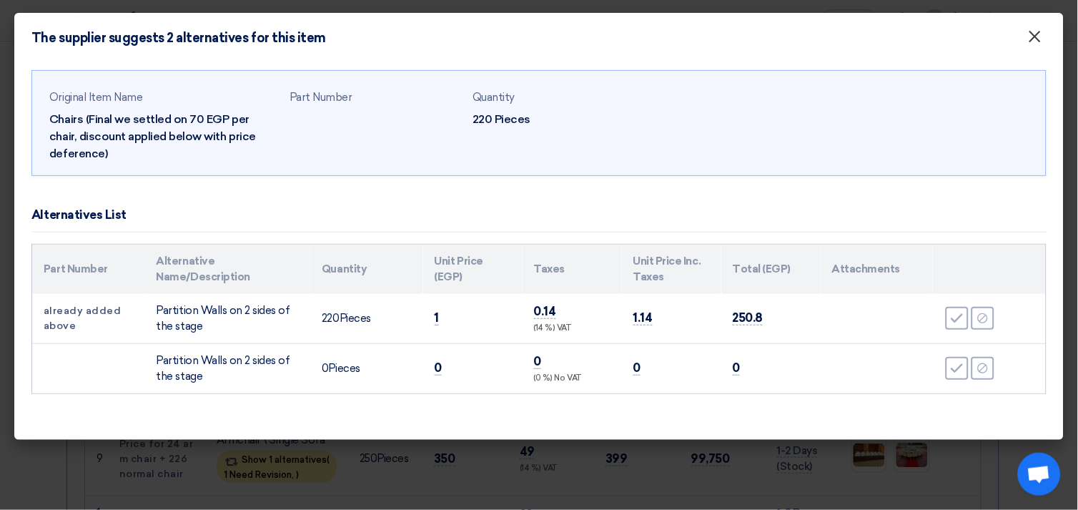
click at [1039, 31] on span "×" at bounding box center [1035, 40] width 14 height 29
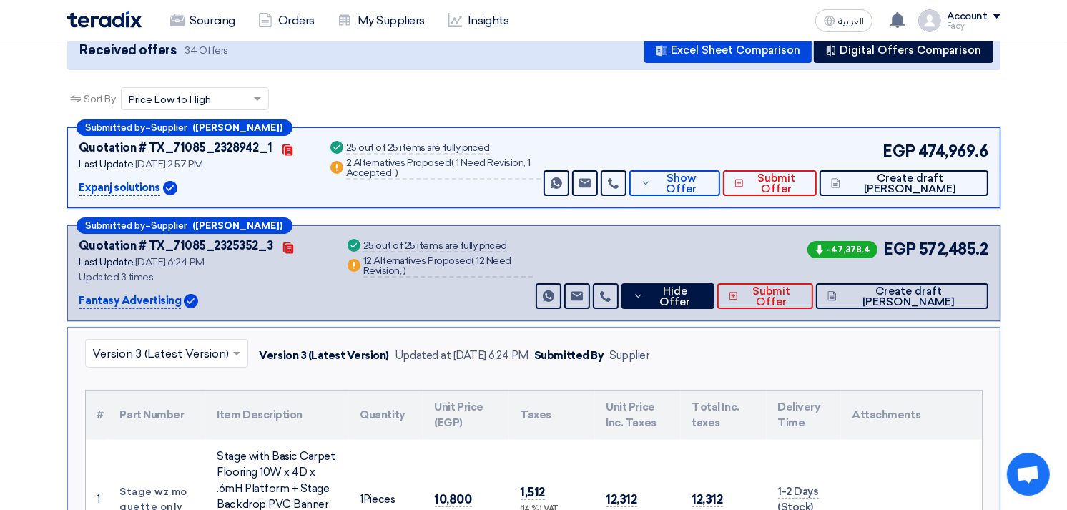
scroll to position [317, 0]
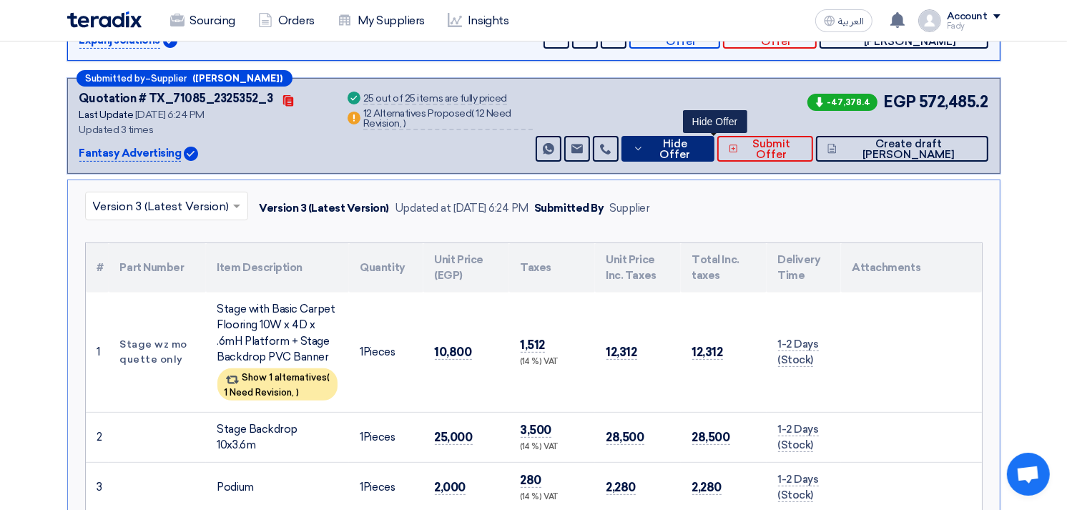
click at [703, 148] on span "Hide Offer" at bounding box center [675, 149] width 56 height 21
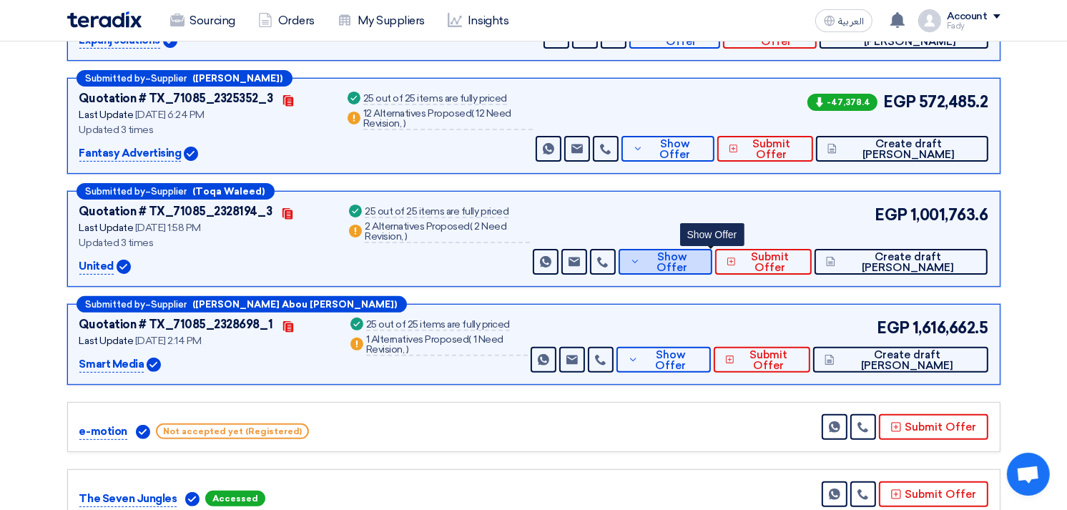
click at [700, 258] on span "Show Offer" at bounding box center [671, 262] width 56 height 21
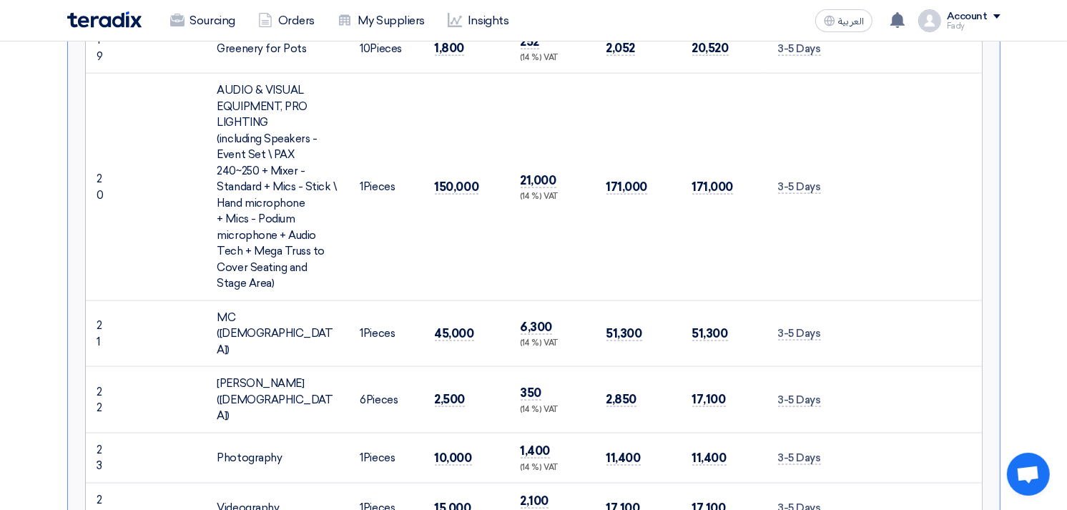
scroll to position [1747, 0]
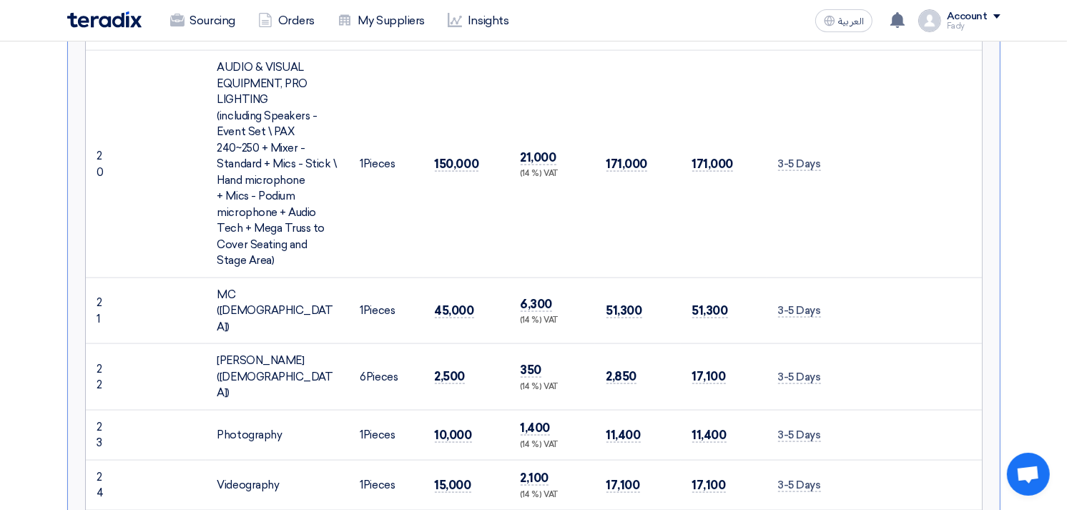
click at [258, 352] on div "[PERSON_NAME] ([DEMOGRAPHIC_DATA])" at bounding box center [277, 376] width 120 height 49
click at [252, 427] on div "Photography" at bounding box center [277, 435] width 120 height 16
click at [266, 477] on div "Videography" at bounding box center [277, 485] width 120 height 16
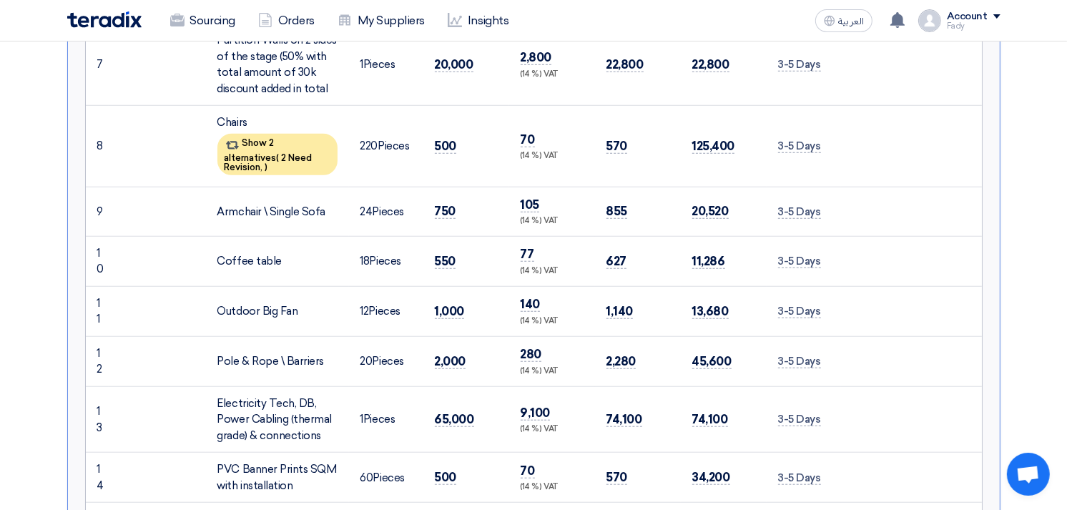
scroll to position [1032, 0]
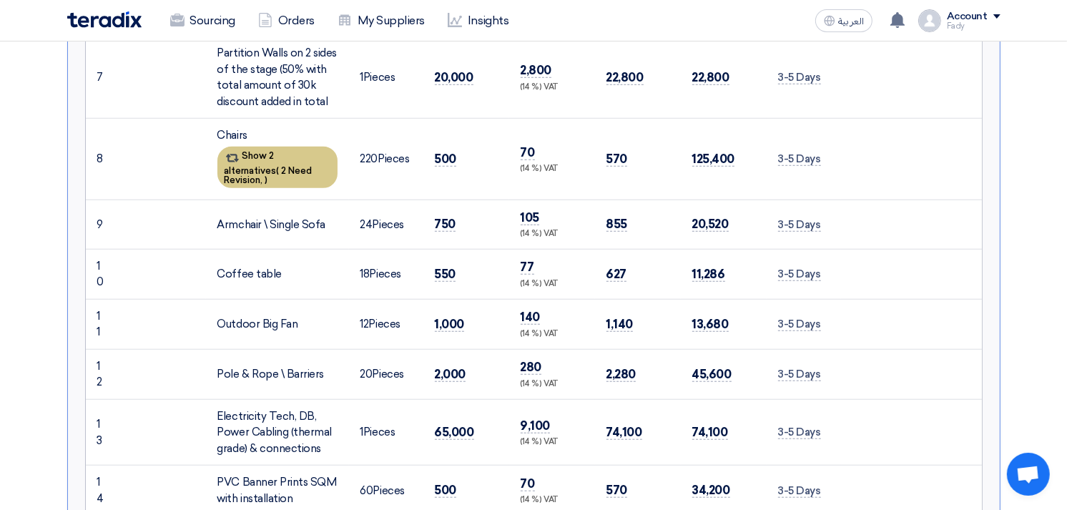
click at [263, 157] on div "Show 2 alternatives ( 2 Need Revision, )" at bounding box center [277, 167] width 120 height 41
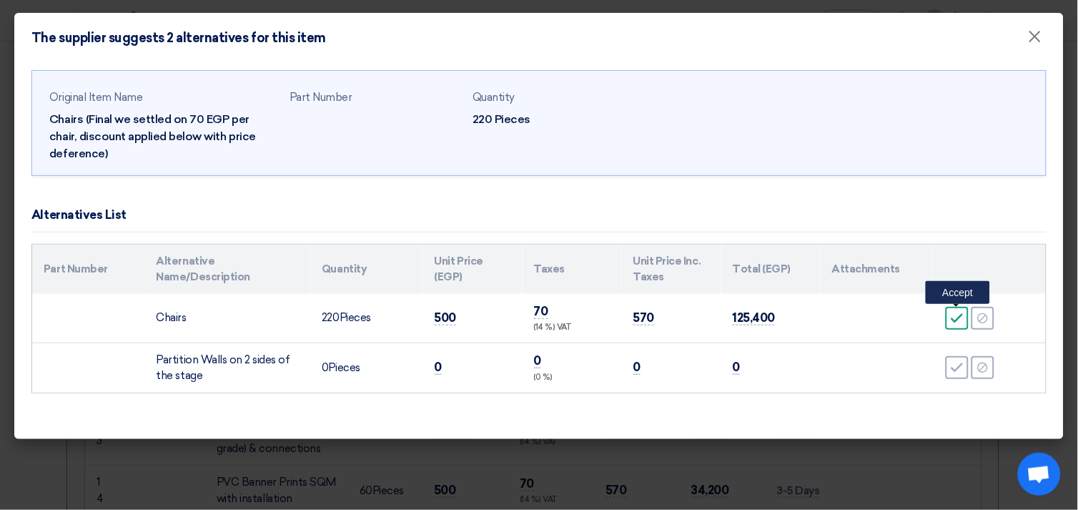
click at [959, 315] on icon "Accept" at bounding box center [957, 318] width 13 height 13
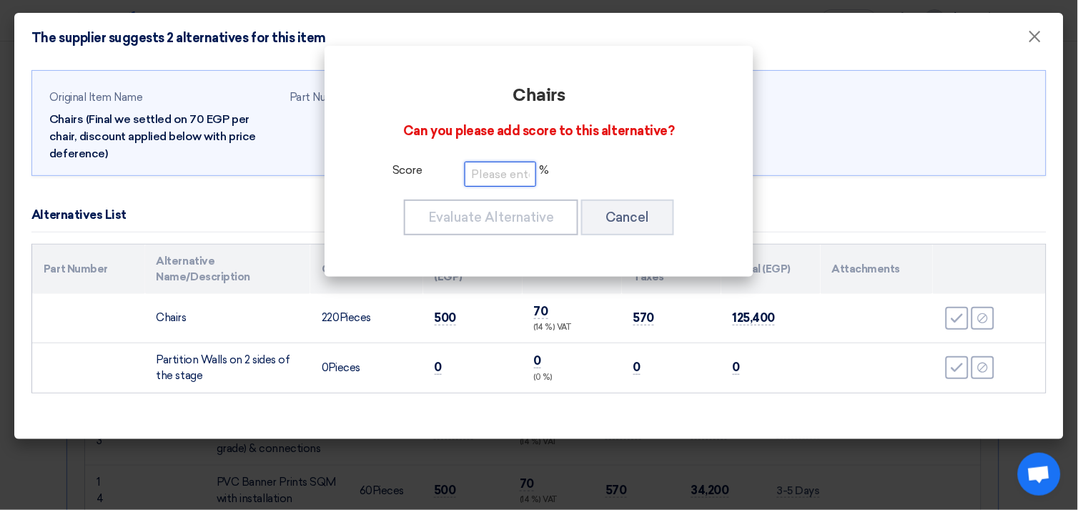
click at [497, 167] on input "number" at bounding box center [500, 174] width 71 height 25
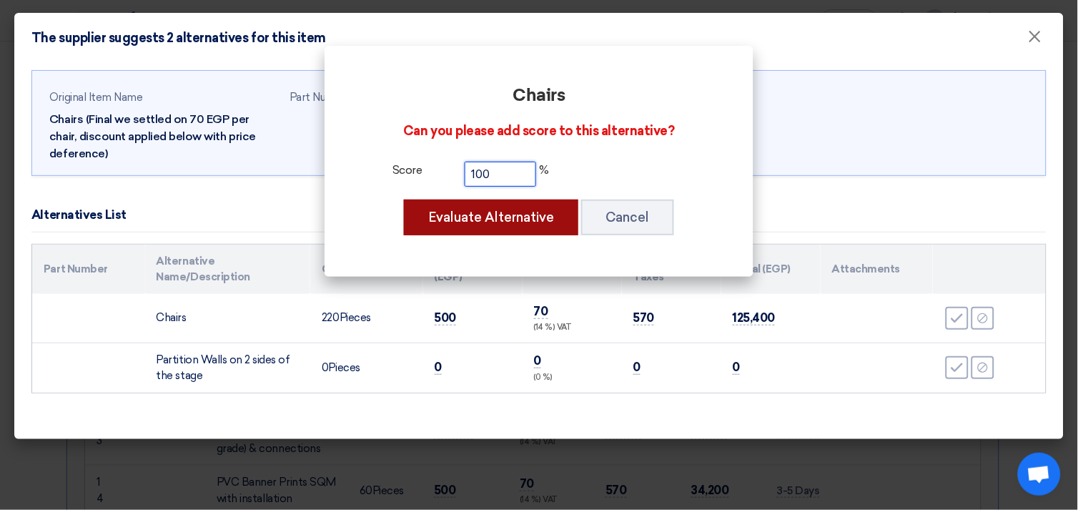
type input "100"
click at [533, 210] on button "Evaluate Alternative" at bounding box center [491, 217] width 174 height 36
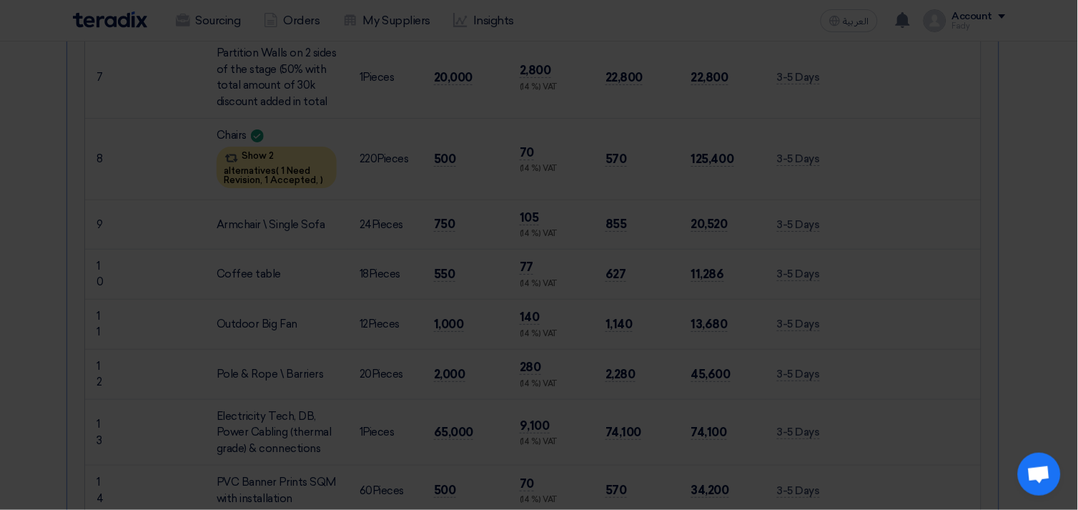
click at [1034, 37] on div "The supplier suggests 2 alternatives for this item × Original Item Name Chairs …" at bounding box center [538, 190] width 1049 height 426
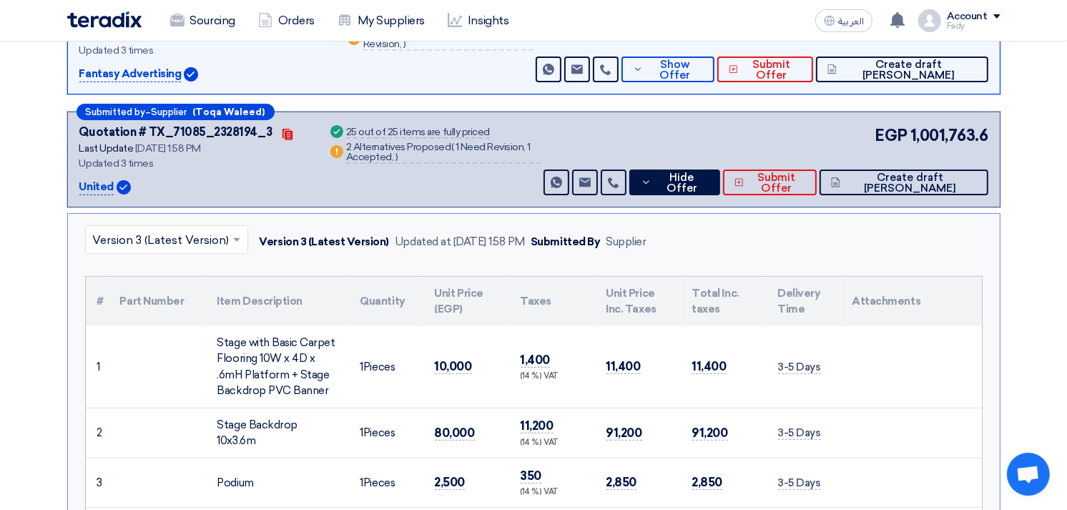
scroll to position [238, 0]
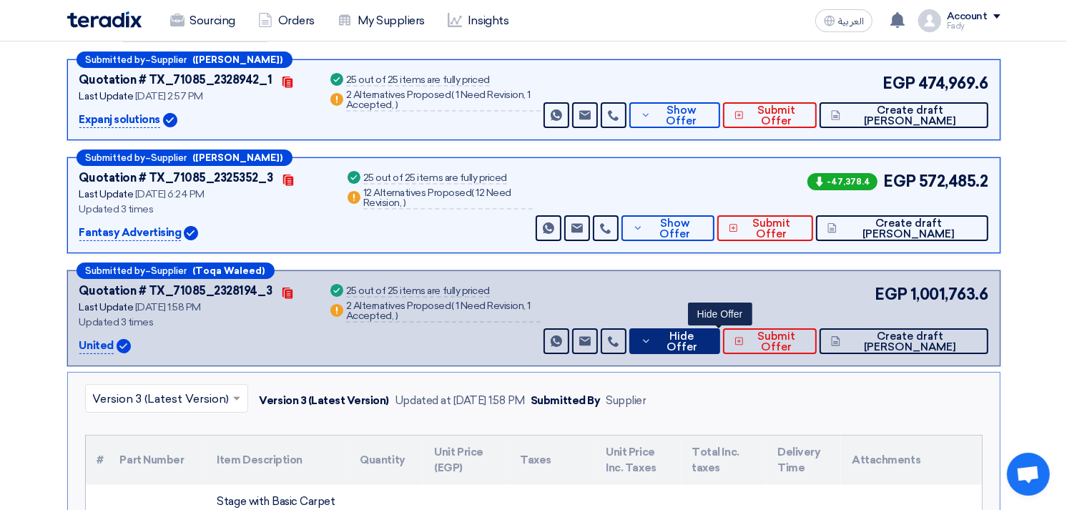
click at [720, 332] on button "Hide Offer" at bounding box center [674, 341] width 91 height 26
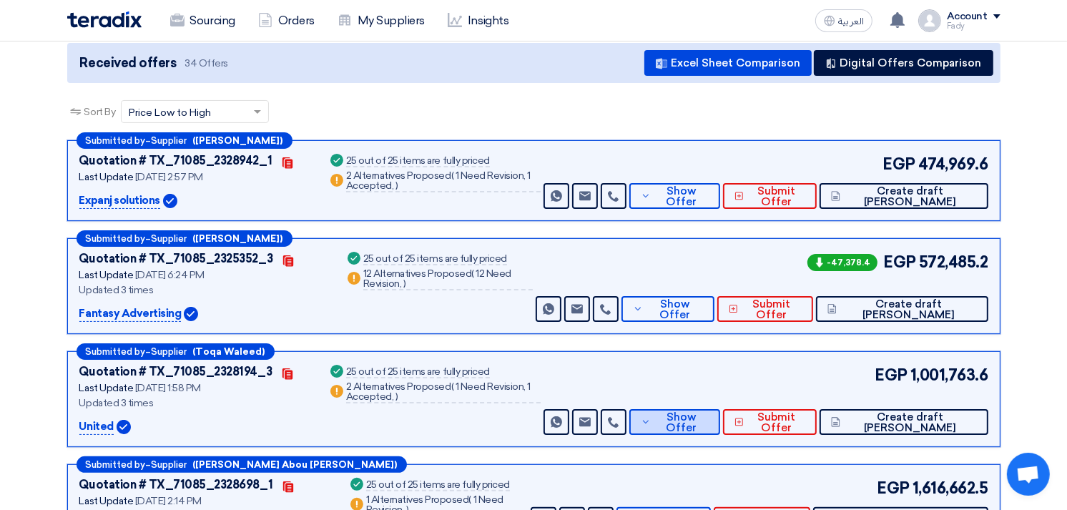
scroll to position [159, 0]
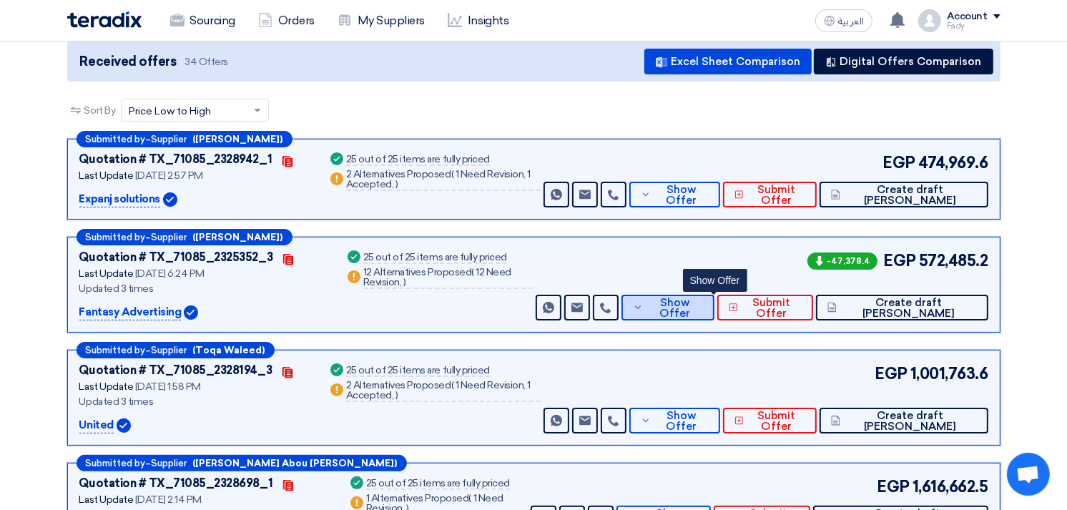
click at [675, 312] on button "Show Offer" at bounding box center [667, 308] width 93 height 26
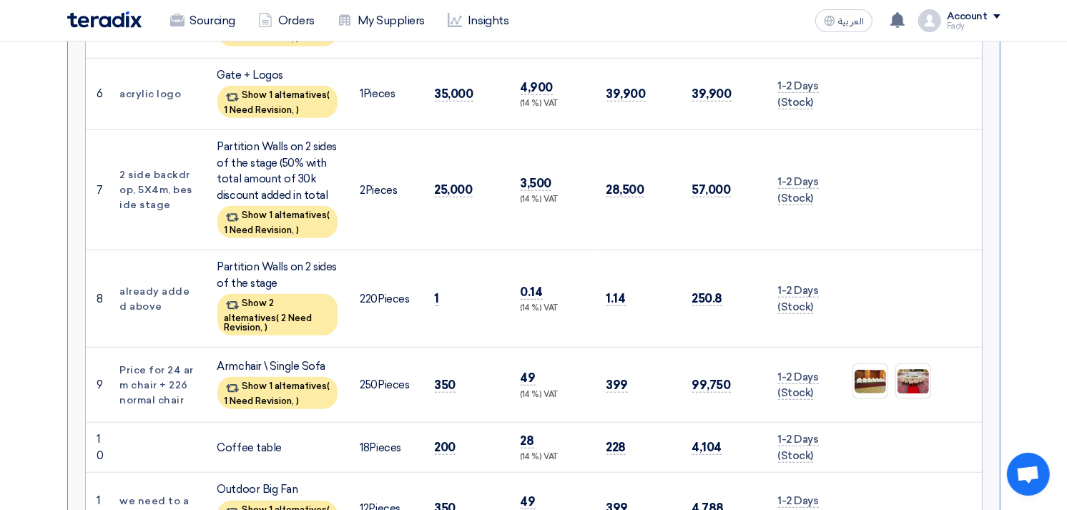
scroll to position [953, 0]
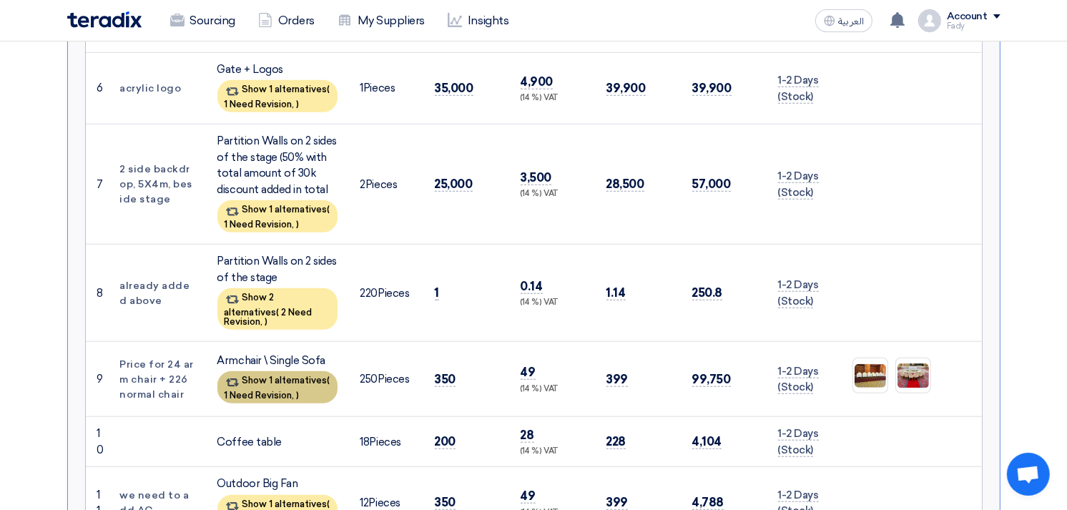
click at [287, 371] on div "Show 1 alternatives ( 1 Need Revision, )" at bounding box center [277, 387] width 120 height 32
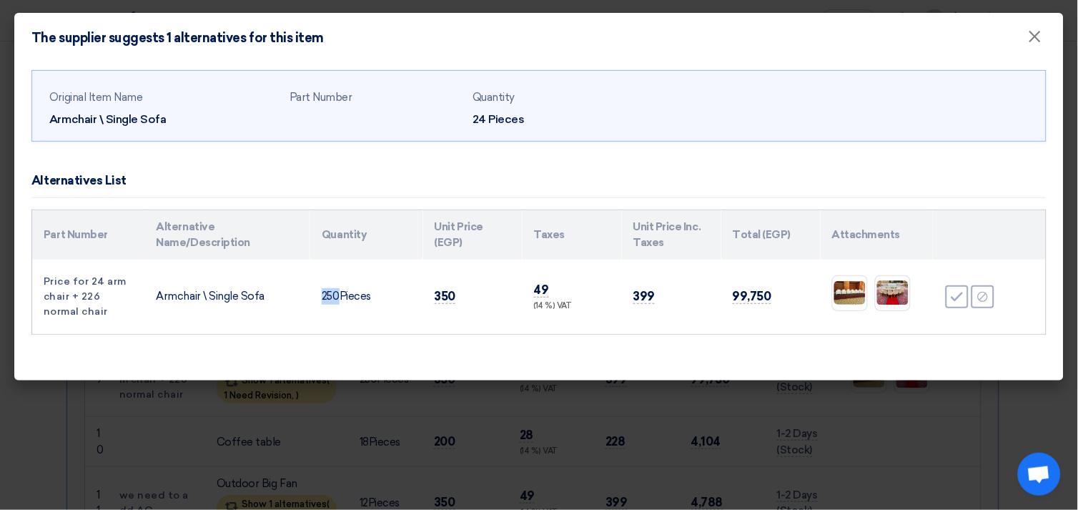
drag, startPoint x: 337, startPoint y: 297, endPoint x: 315, endPoint y: 290, distance: 23.1
click at [315, 290] on td "250 Pieces" at bounding box center [366, 297] width 113 height 74
drag, startPoint x: 315, startPoint y: 290, endPoint x: 326, endPoint y: 324, distance: 35.3
click at [326, 324] on td "250 Pieces" at bounding box center [366, 297] width 113 height 74
click at [1035, 33] on span "×" at bounding box center [1035, 40] width 14 height 29
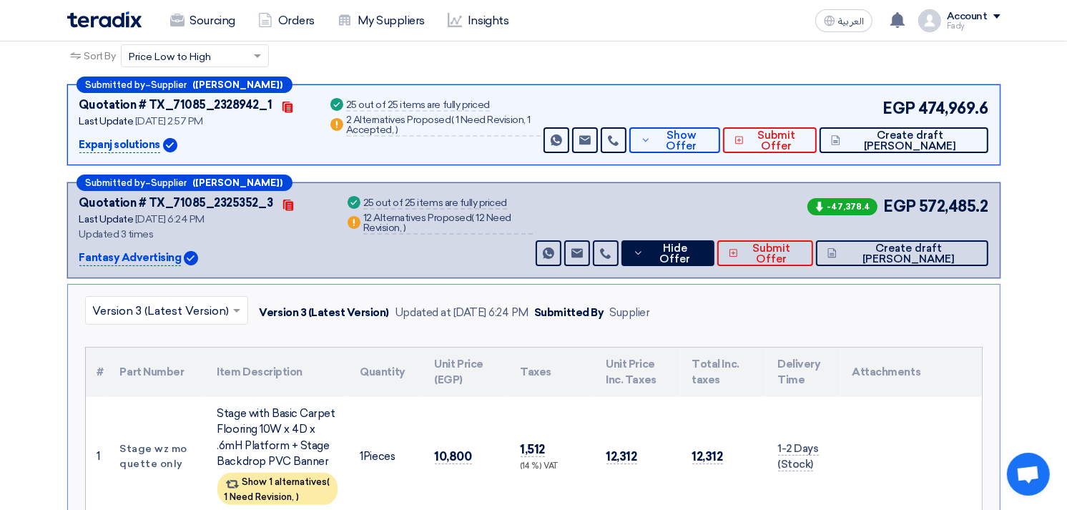
scroll to position [317, 0]
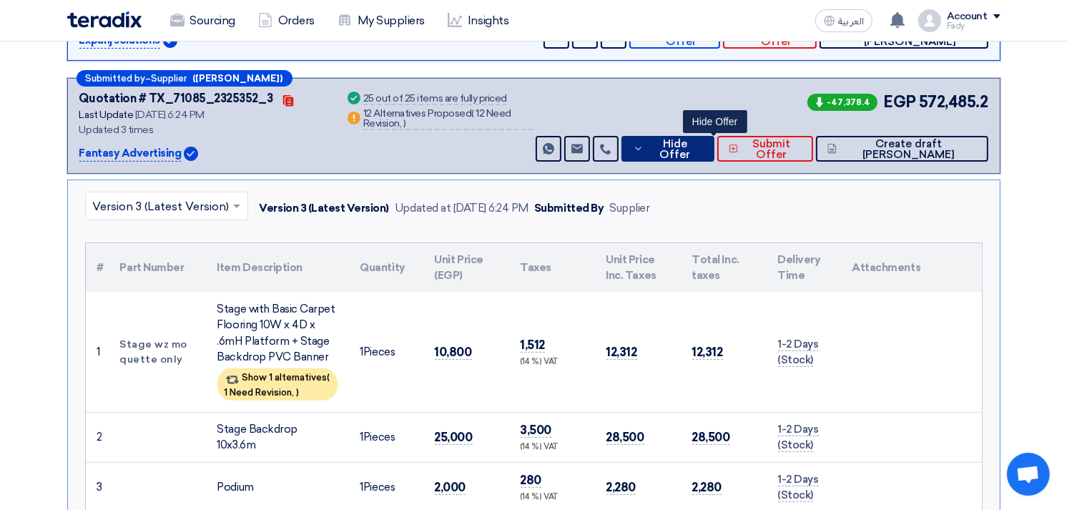
click at [710, 137] on button "Hide Offer" at bounding box center [667, 149] width 93 height 26
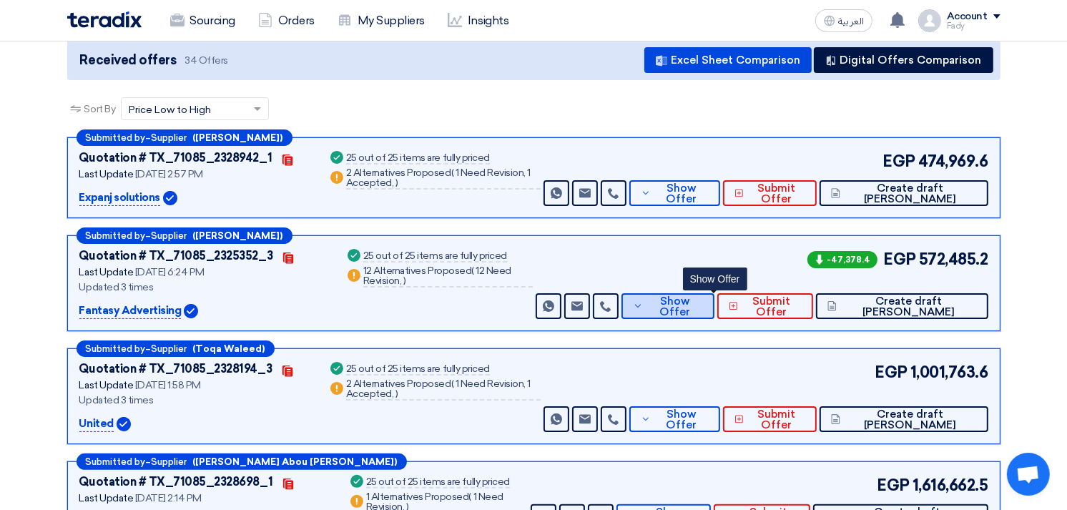
scroll to position [159, 0]
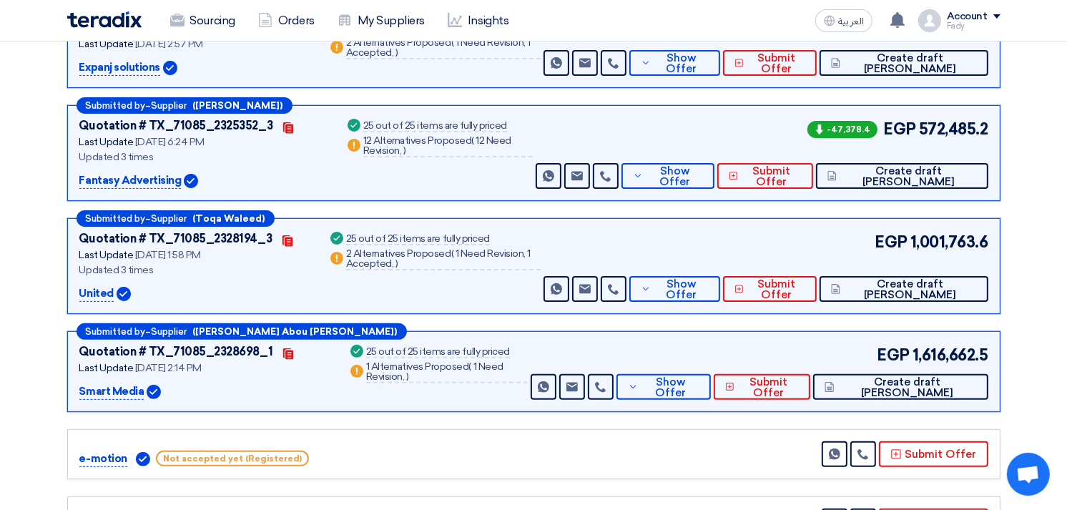
scroll to position [317, 0]
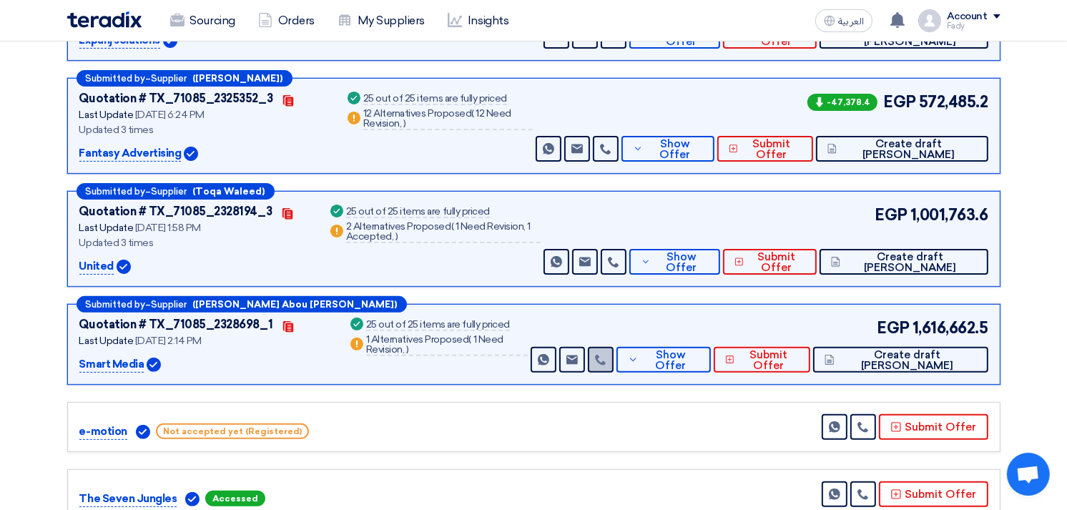
click at [606, 360] on use at bounding box center [600, 360] width 11 height 11
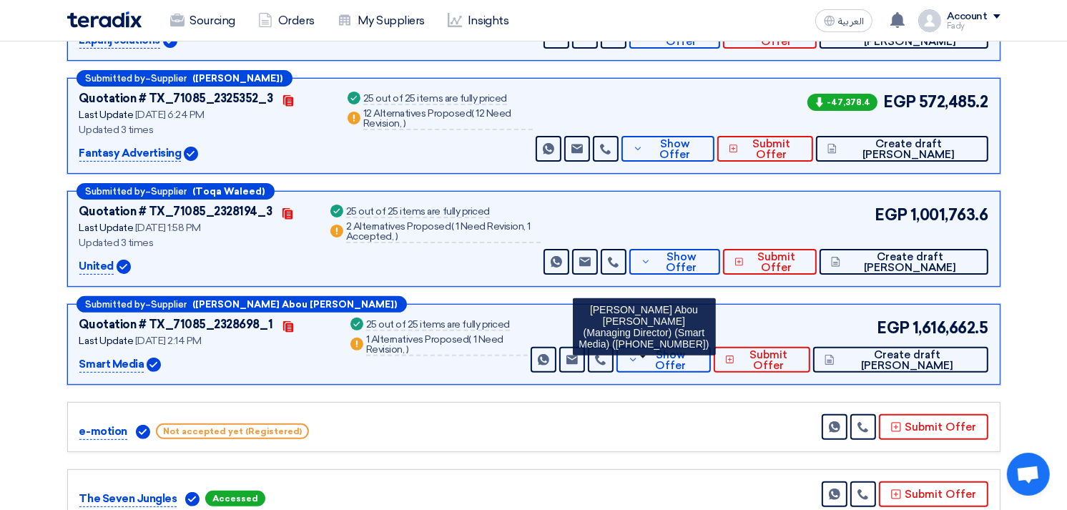
click at [768, 304] on div "Submitted by – Supplier ([PERSON_NAME] Abou [PERSON_NAME]) Quotation # TX_71085…" at bounding box center [533, 344] width 933 height 81
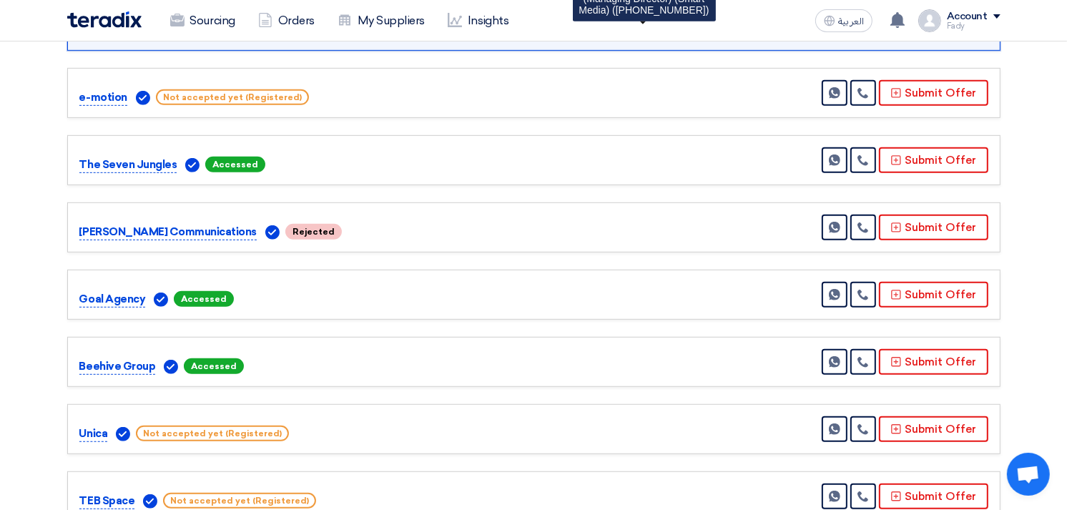
scroll to position [715, 0]
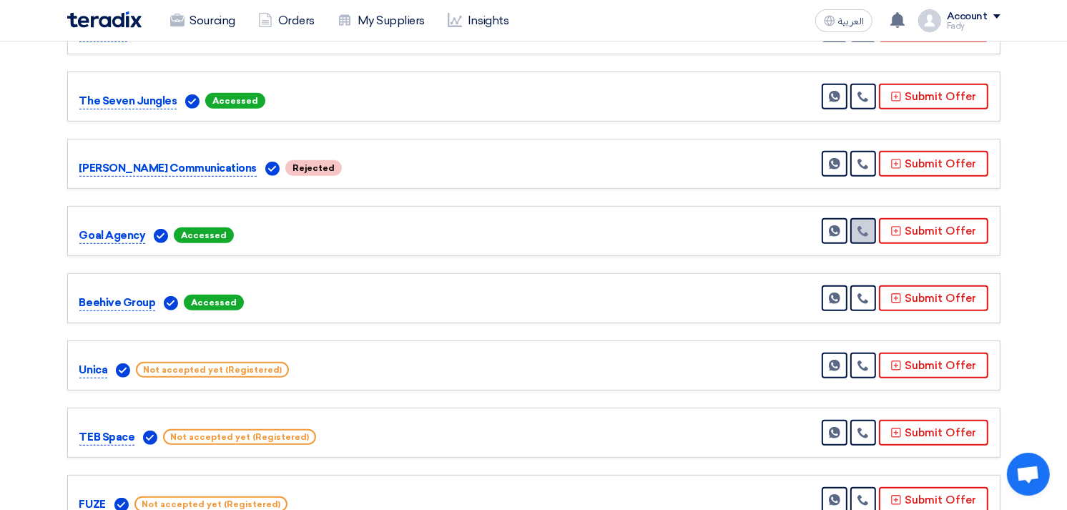
click at [875, 224] on link at bounding box center [863, 231] width 26 height 26
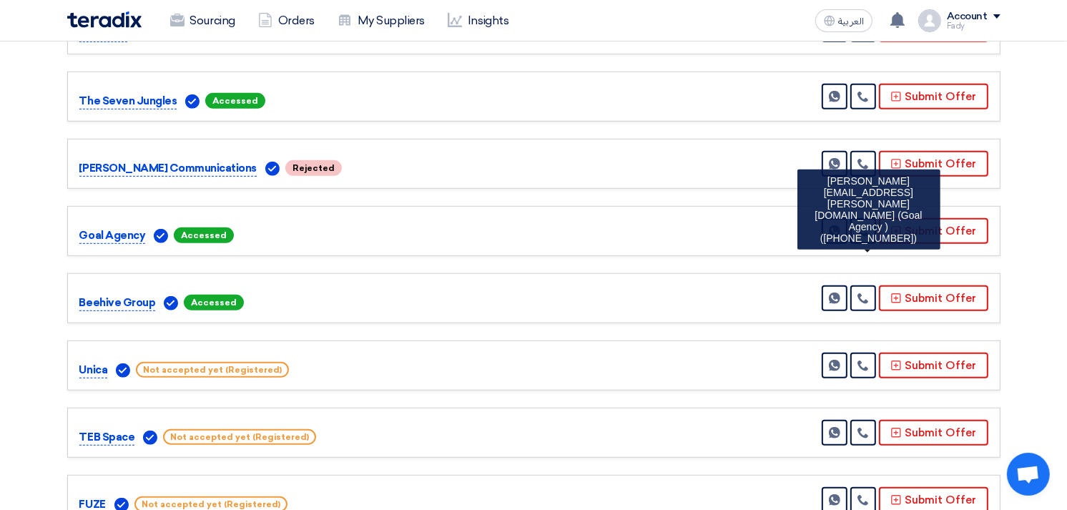
scroll to position [0, 0]
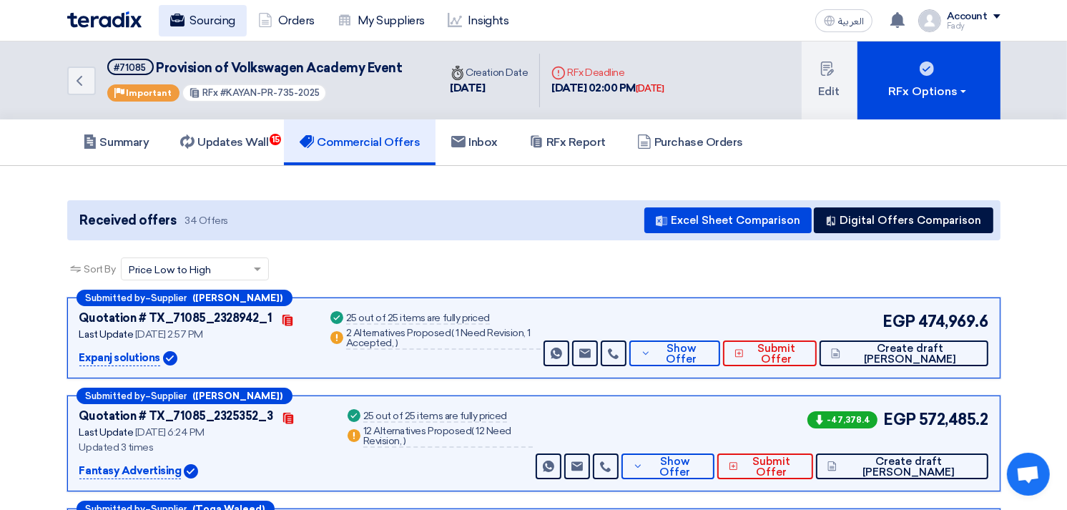
click at [204, 16] on link "Sourcing" at bounding box center [203, 20] width 88 height 31
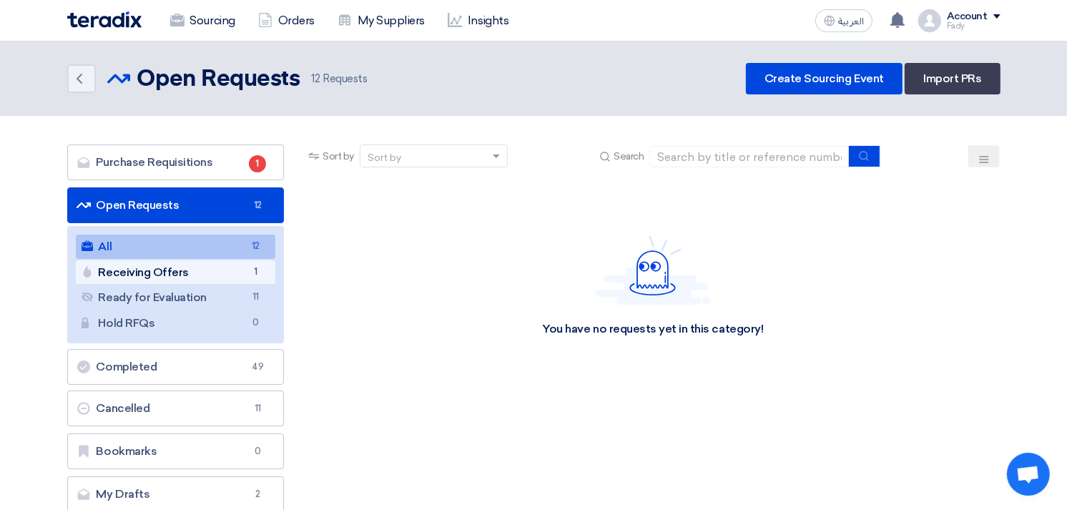
scroll to position [159, 0]
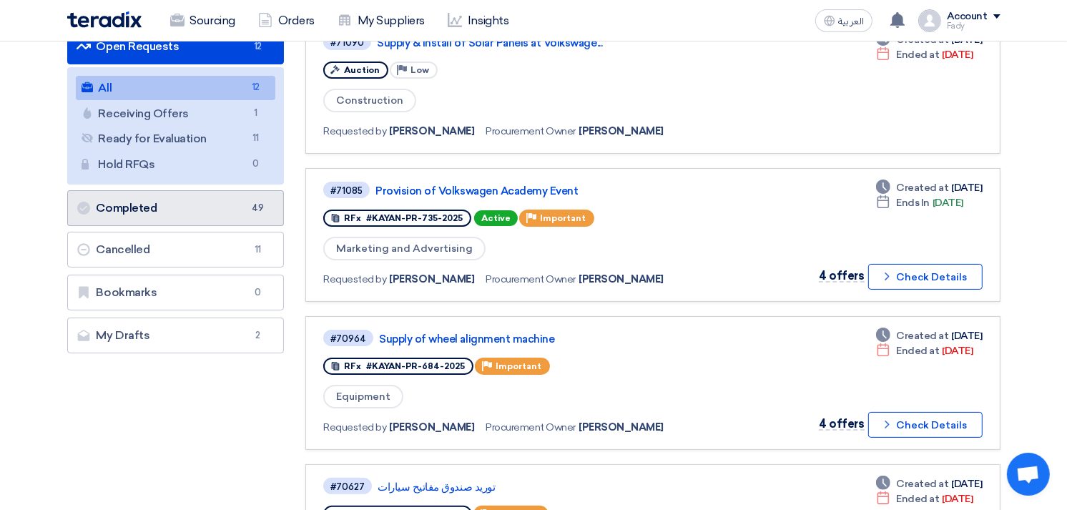
click at [167, 204] on link "Completed Completed 49" at bounding box center [175, 208] width 217 height 36
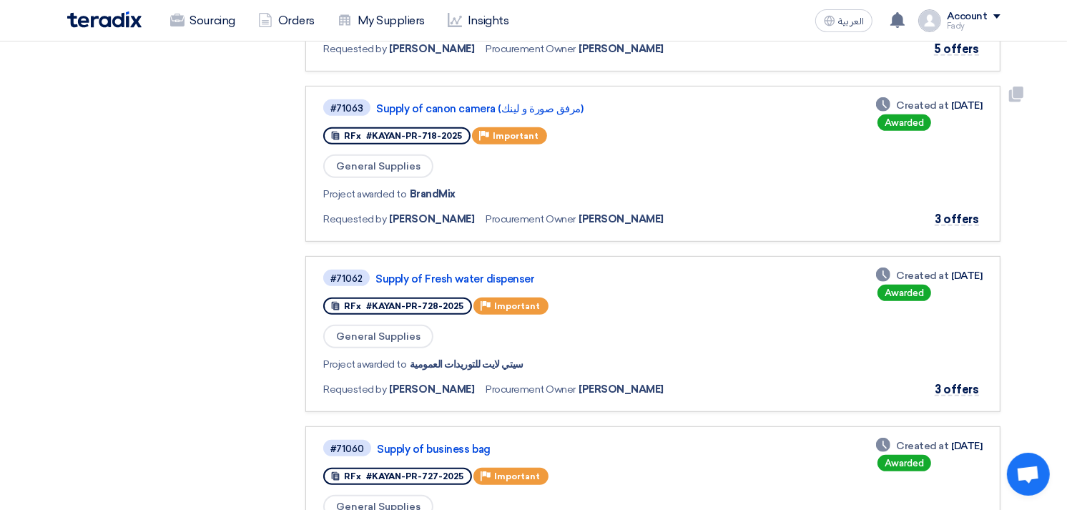
scroll to position [635, 0]
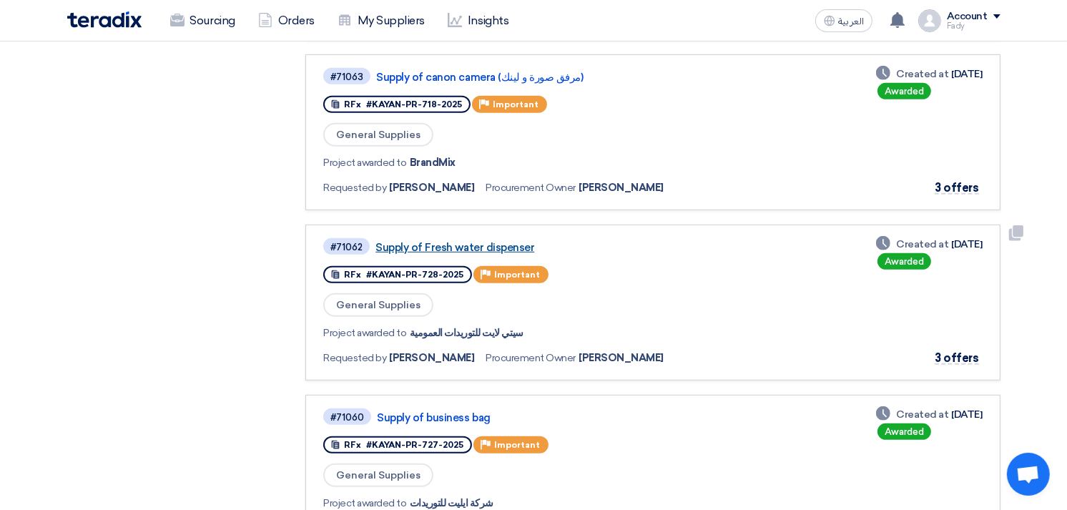
click at [499, 241] on link "Supply of Fresh water dispenser" at bounding box center [553, 247] width 357 height 13
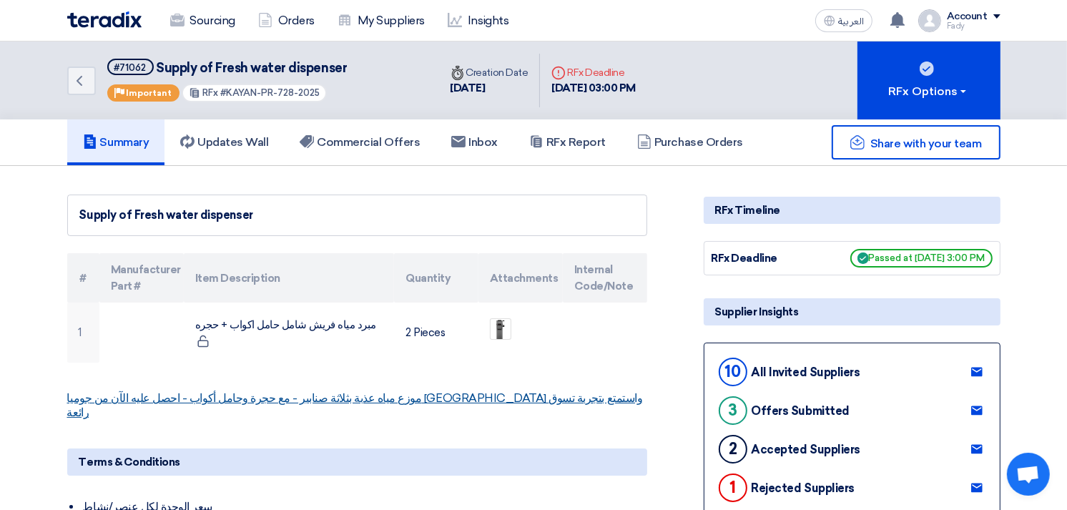
click at [413, 391] on link "موزع مياه عذبة بثلاثة صنابير - مع حجرة وحامل أكواب - احصل عليه الآن من جوميا [G…" at bounding box center [355, 405] width 576 height 28
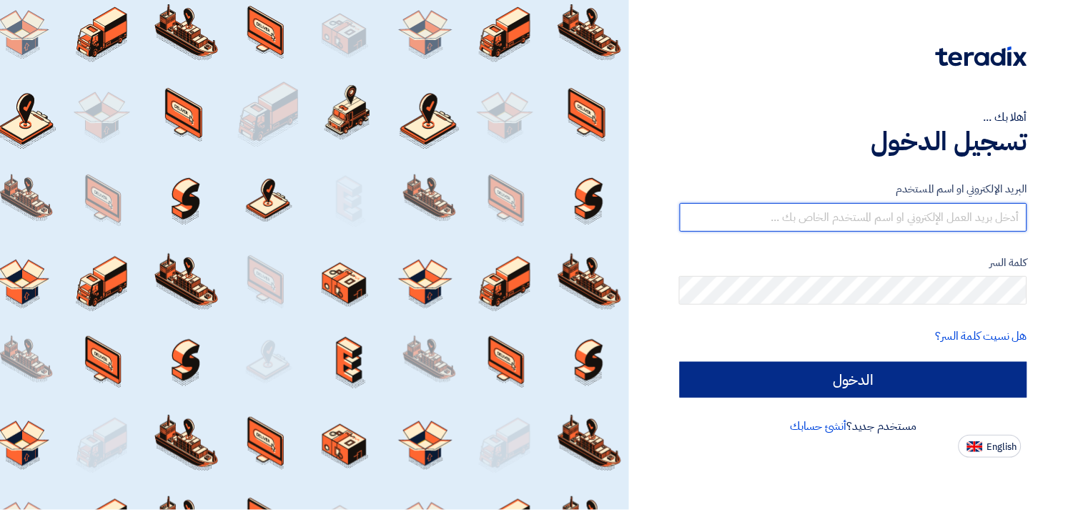
type input "fady.mahmoud@eaec.com.eg"
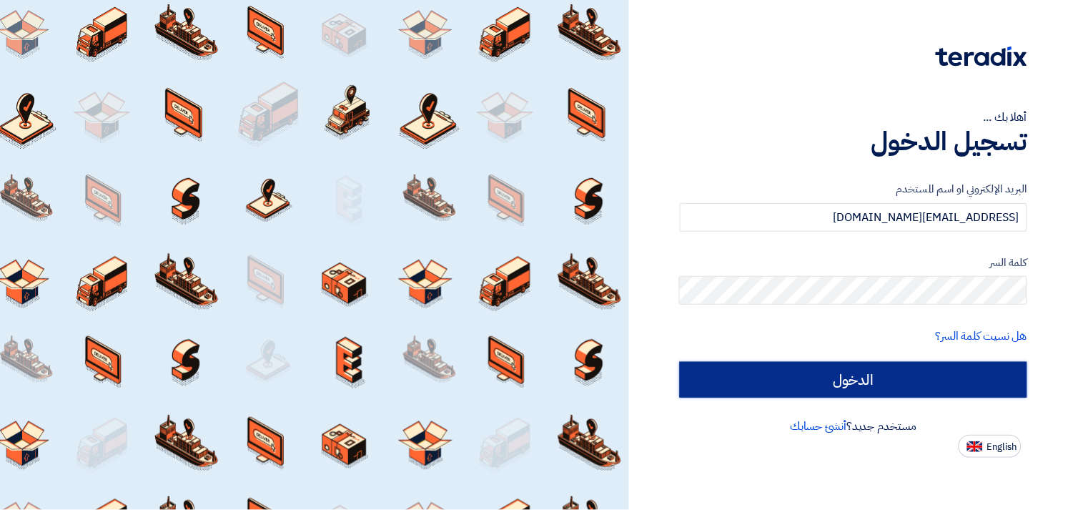
click at [894, 385] on input "الدخول" at bounding box center [853, 380] width 347 height 36
type input "Sign in"
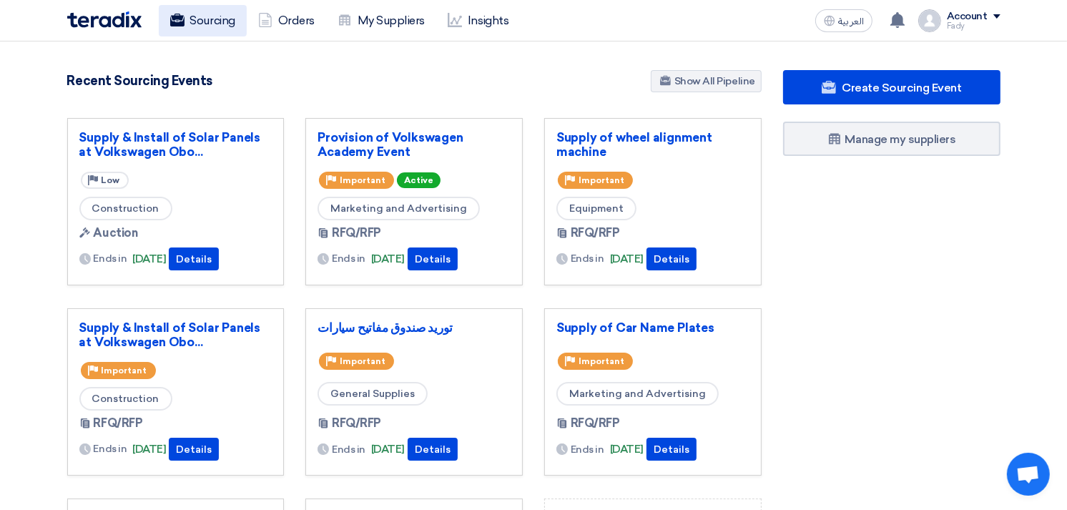
click at [203, 16] on link "Sourcing" at bounding box center [203, 20] width 88 height 31
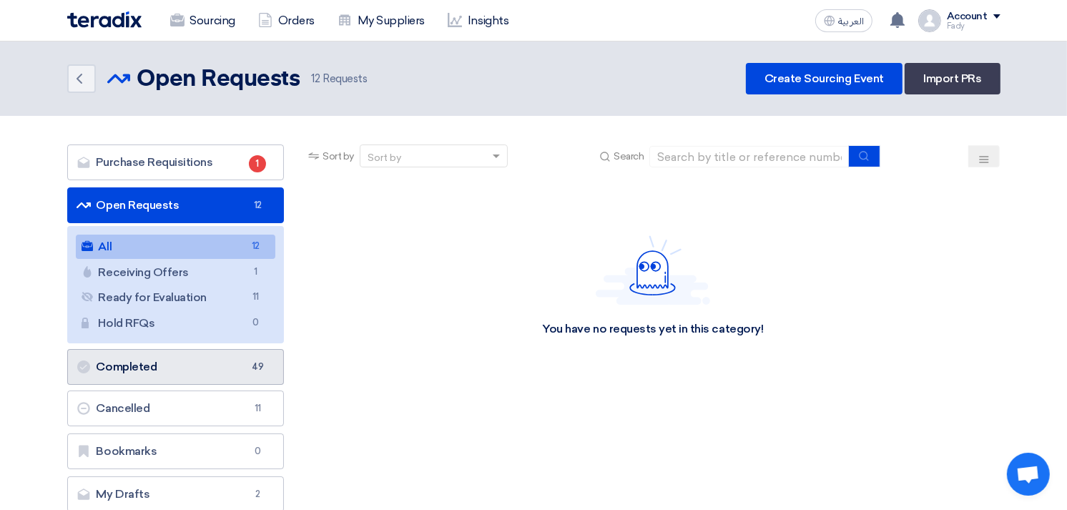
click at [161, 360] on link "Completed Completed 49" at bounding box center [175, 367] width 217 height 36
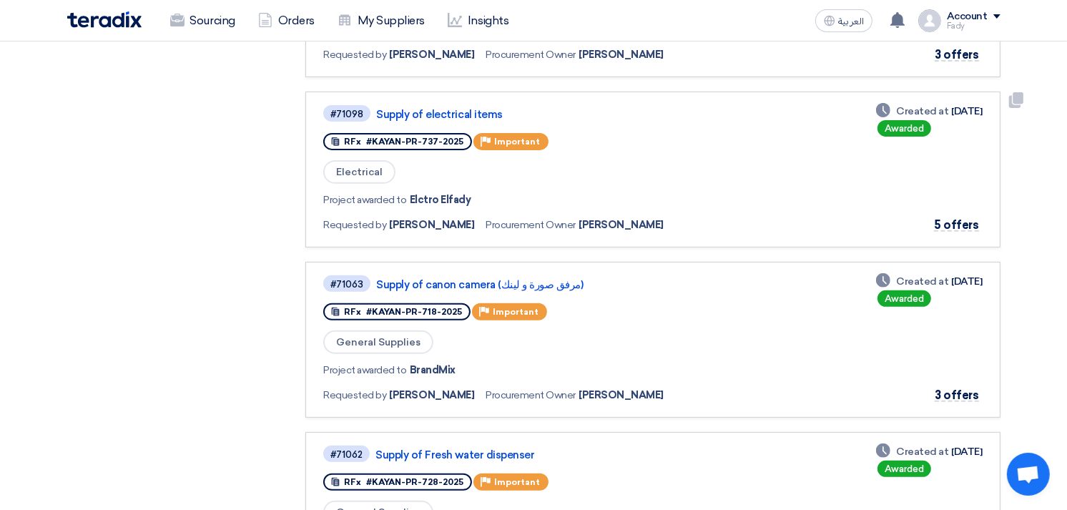
scroll to position [476, 0]
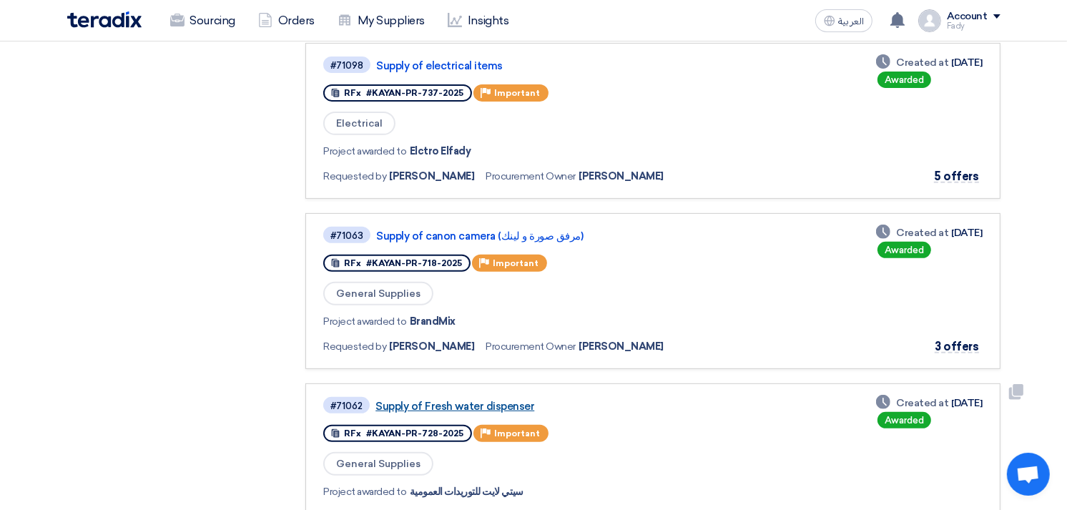
click at [497, 400] on link "Supply of Fresh water dispenser" at bounding box center [553, 406] width 357 height 13
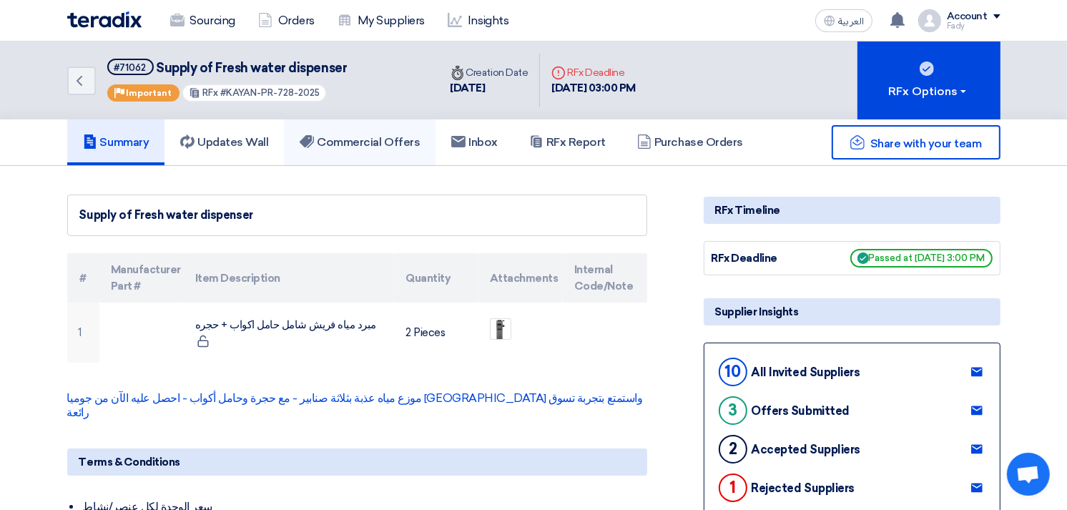
click at [367, 127] on link "Commercial Offers" at bounding box center [360, 142] width 152 height 46
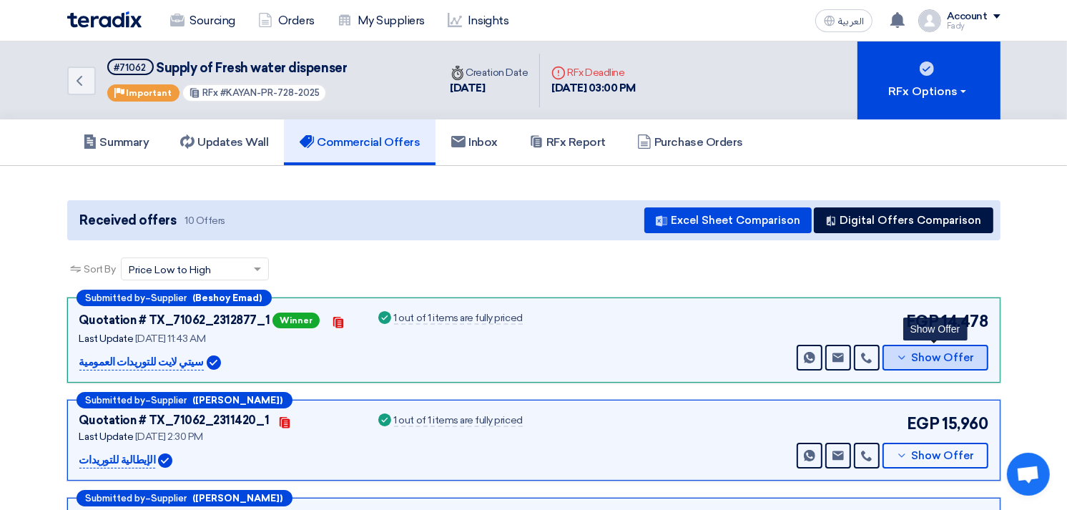
click at [962, 346] on button "Show Offer" at bounding box center [935, 358] width 106 height 26
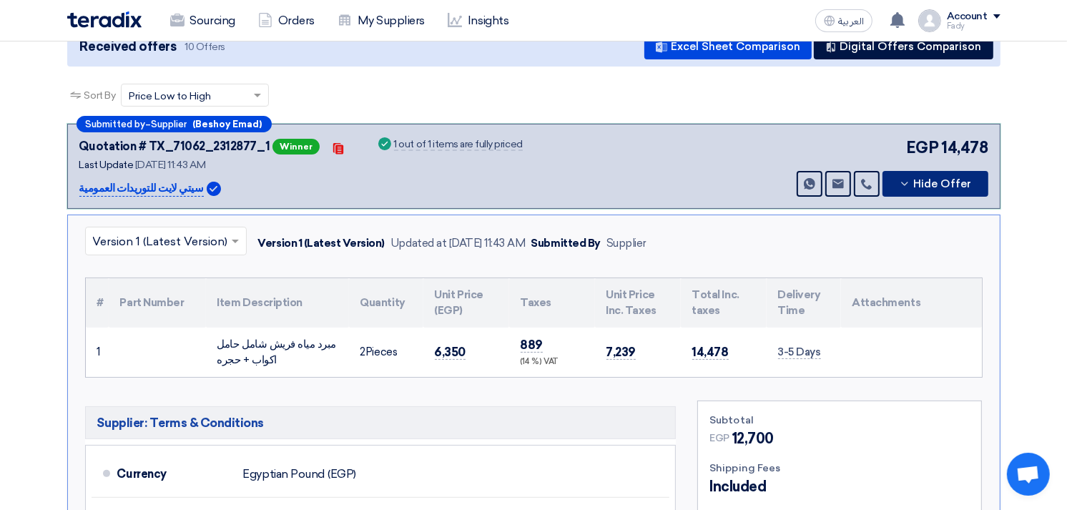
scroll to position [238, 0]
